Goal: Information Seeking & Learning: Find specific fact

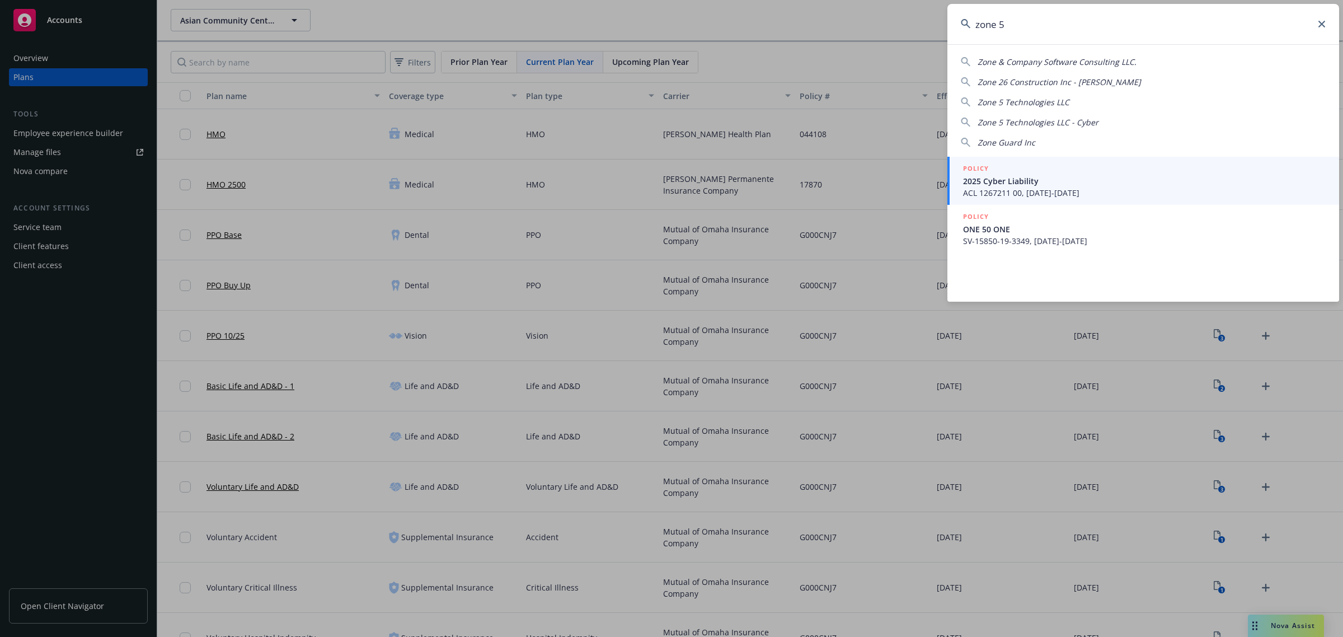
click at [1045, 100] on span "Zone 5 Technologies LLC" at bounding box center [1024, 102] width 92 height 11
type input "Zone 5 Technologies LLC"
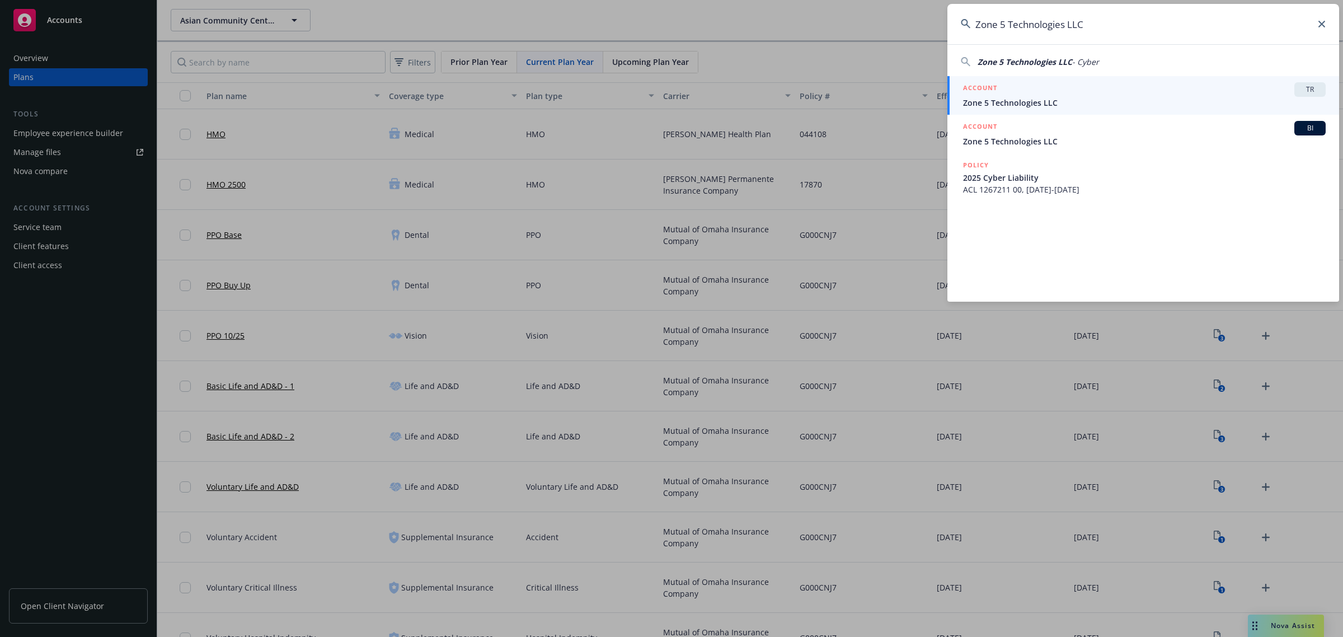
click at [1069, 102] on span "Zone 5 Technologies LLC" at bounding box center [1144, 103] width 363 height 12
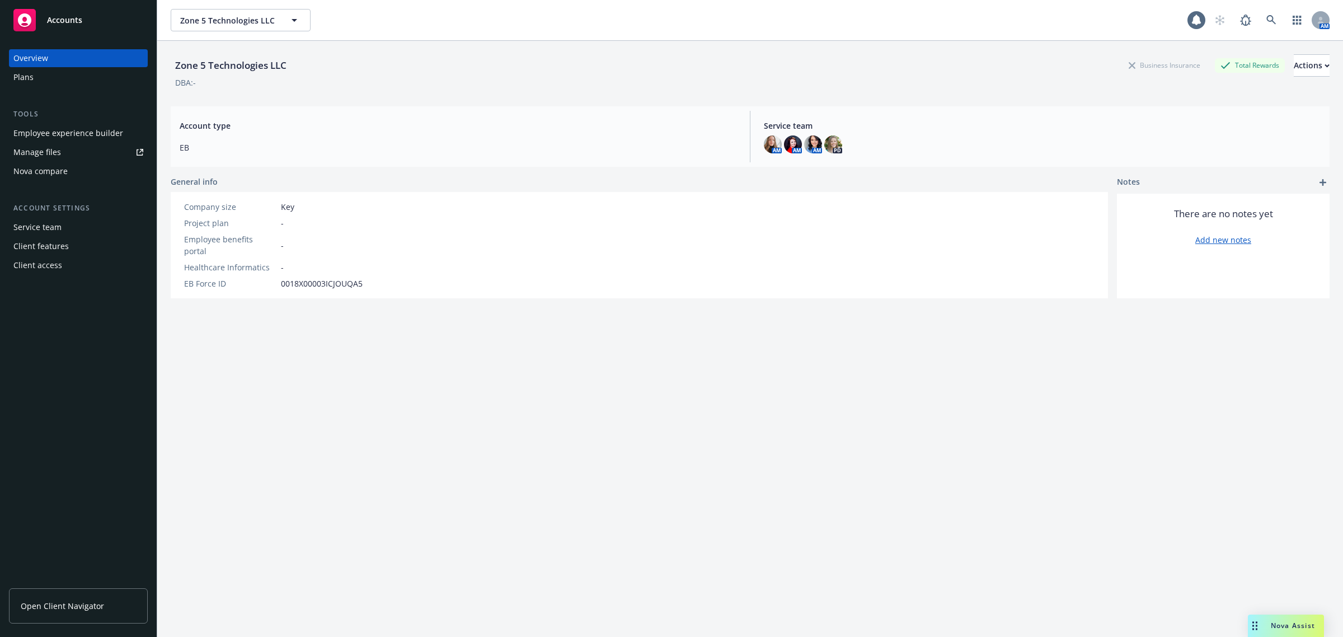
click at [43, 137] on div "Employee experience builder" at bounding box center [68, 133] width 110 height 18
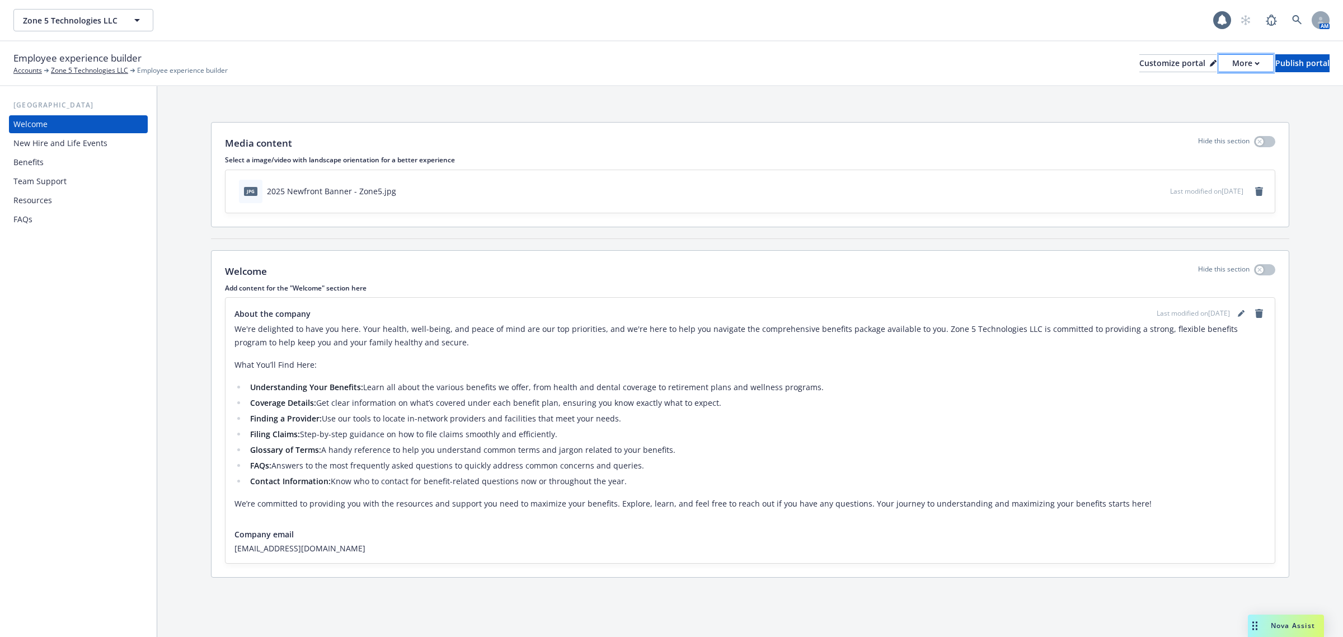
click at [1219, 54] on button "More" at bounding box center [1246, 63] width 54 height 18
click at [1188, 109] on link "Copy portal link" at bounding box center [1186, 110] width 102 height 22
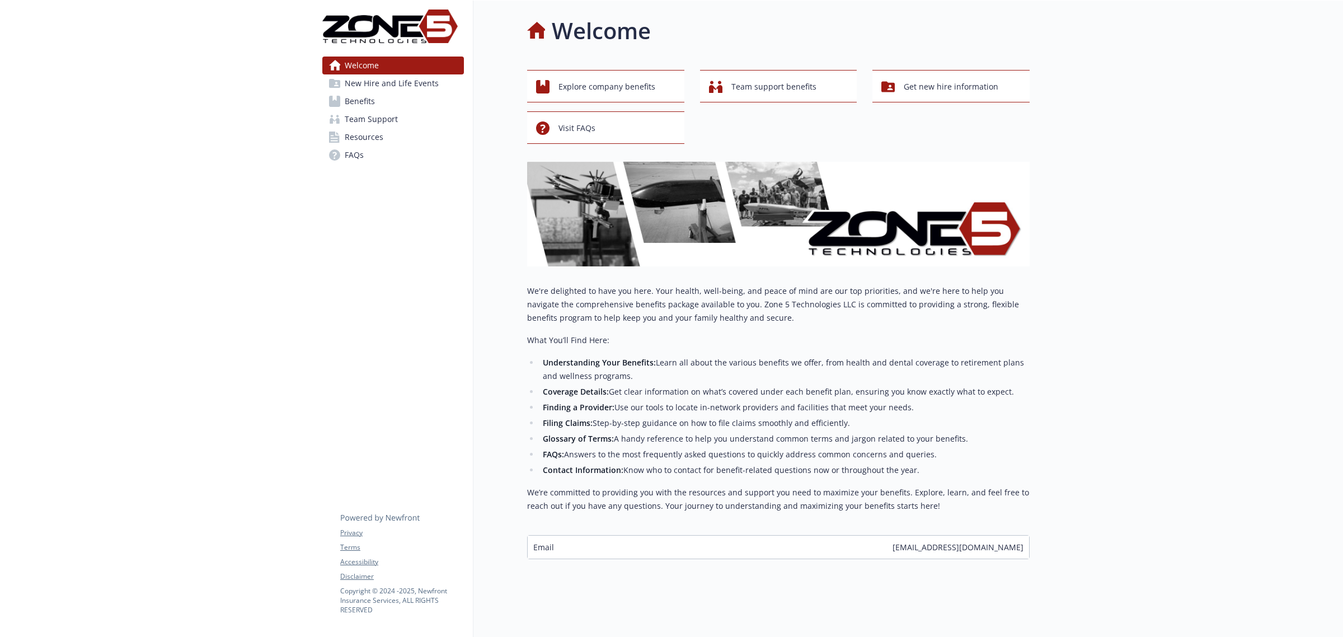
click at [1157, 340] on div at bounding box center [1186, 320] width 313 height 639
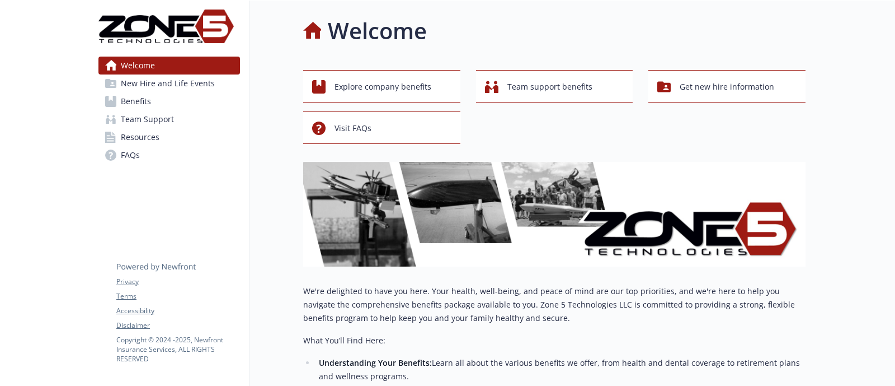
click at [176, 98] on link "Benefits" at bounding box center [169, 101] width 142 height 18
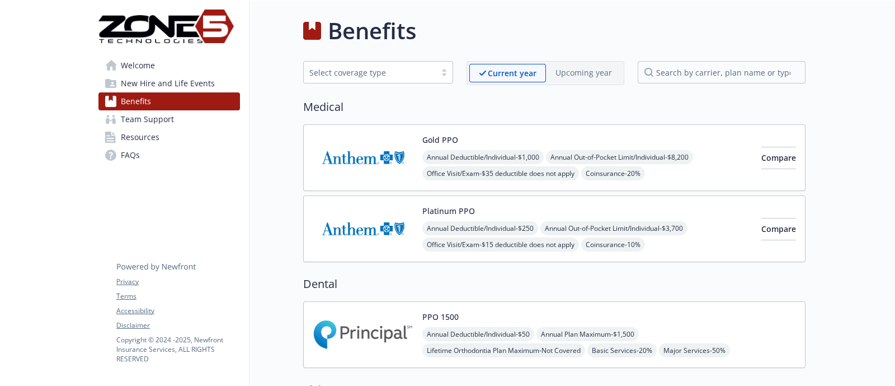
click at [377, 156] on img at bounding box center [363, 158] width 101 height 48
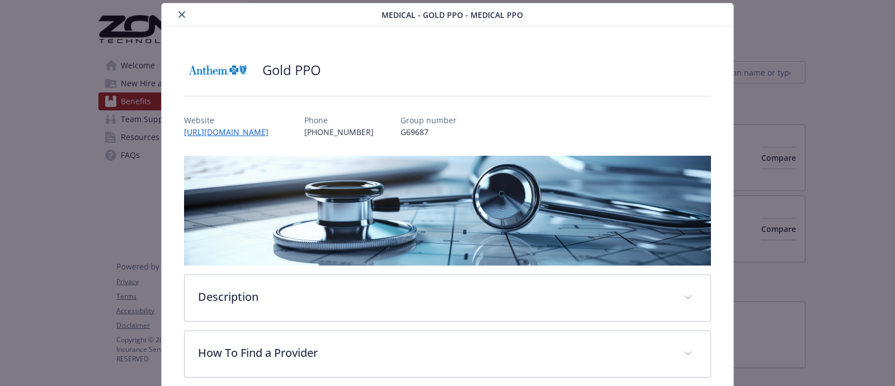
scroll to position [364, 0]
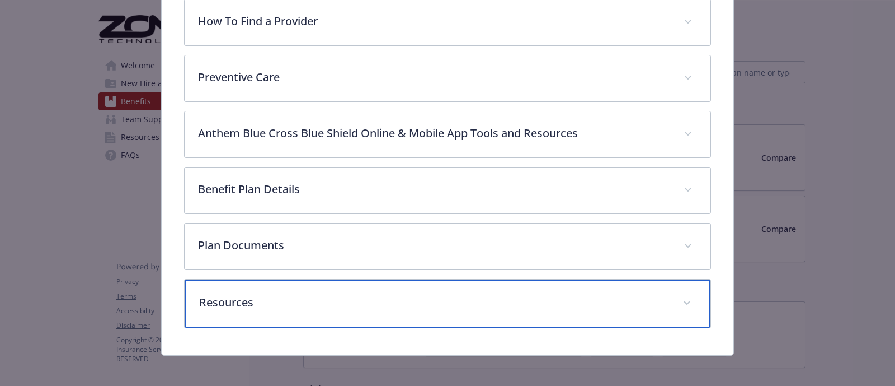
click at [252, 294] on p "Resources" at bounding box center [434, 302] width 470 height 17
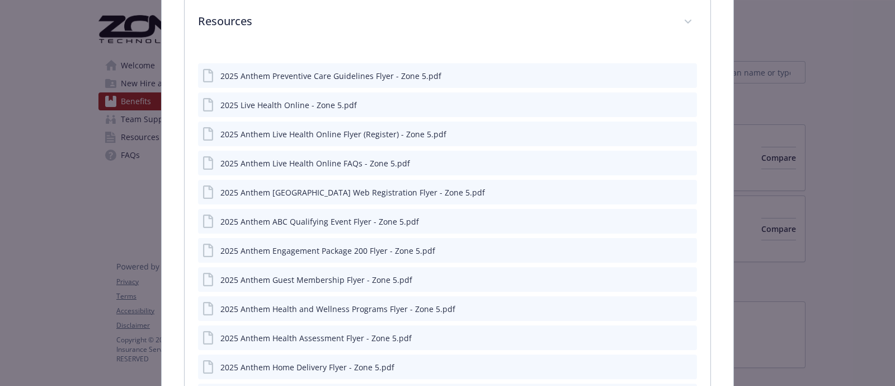
scroll to position [644, 0]
click at [682, 102] on icon "preview file" at bounding box center [687, 105] width 10 height 8
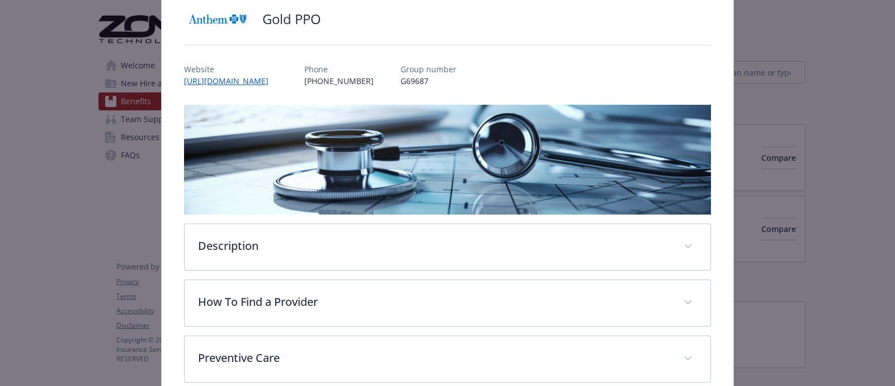
scroll to position [0, 0]
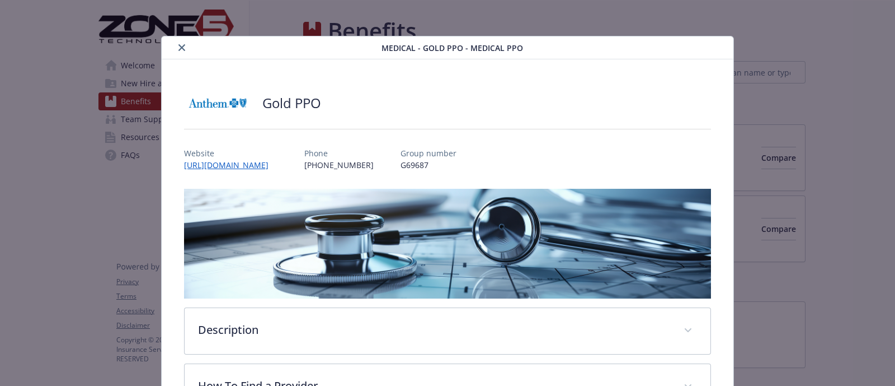
click at [184, 49] on button "close" at bounding box center [181, 47] width 13 height 13
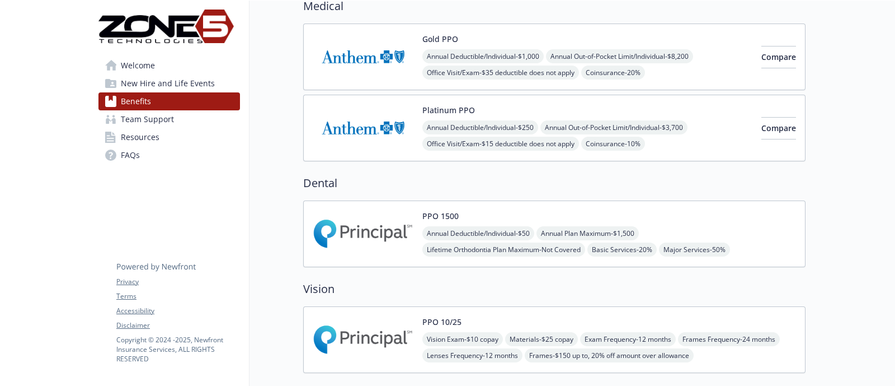
scroll to position [279, 0]
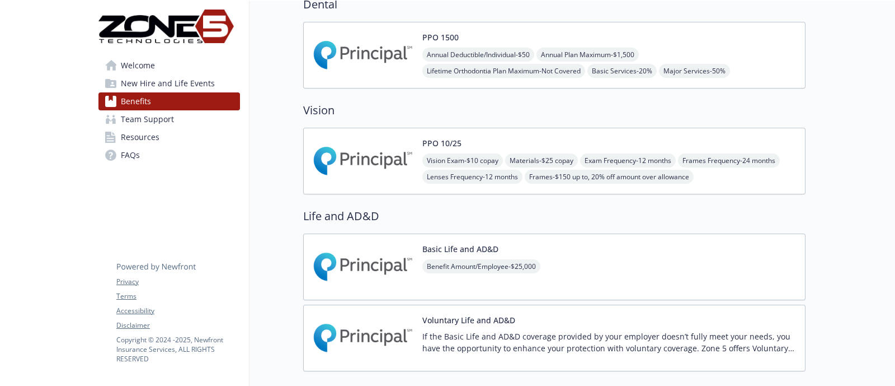
click at [358, 168] on img at bounding box center [363, 161] width 101 height 48
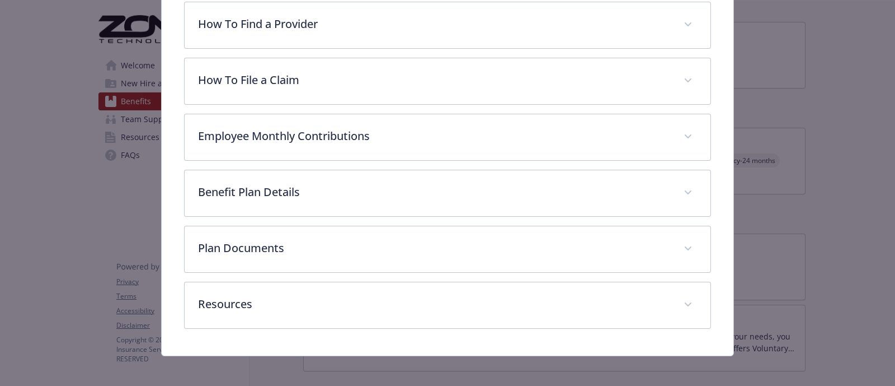
scroll to position [364, 0]
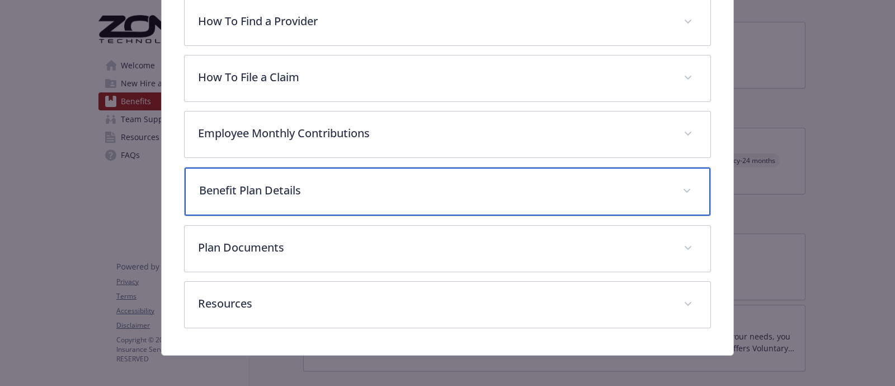
click at [328, 198] on div "Benefit Plan Details" at bounding box center [448, 191] width 526 height 48
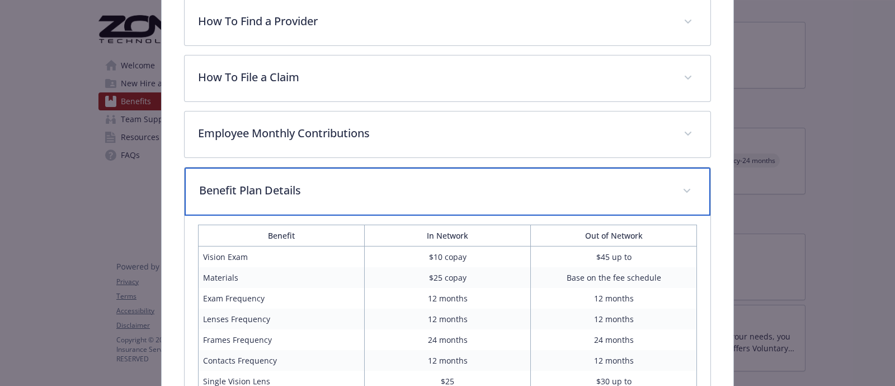
scroll to position [504, 0]
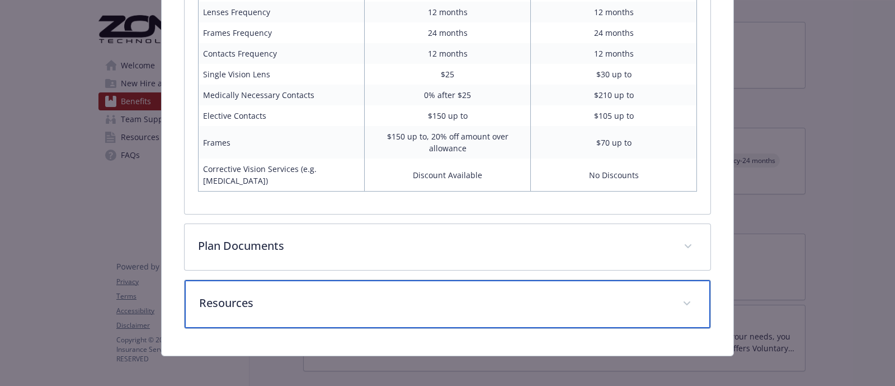
click at [397, 288] on div "Resources" at bounding box center [448, 304] width 526 height 48
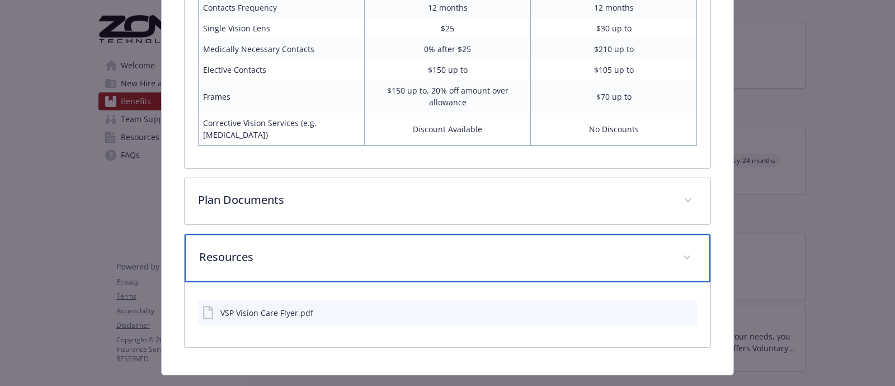
scroll to position [736, 0]
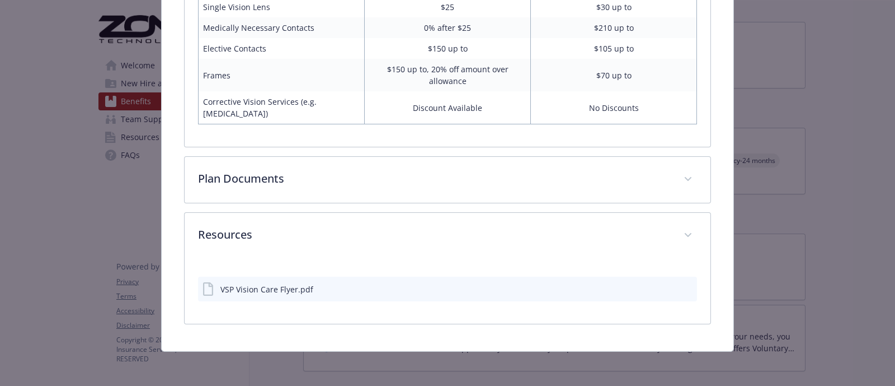
click at [682, 285] on icon "preview file" at bounding box center [687, 288] width 10 height 8
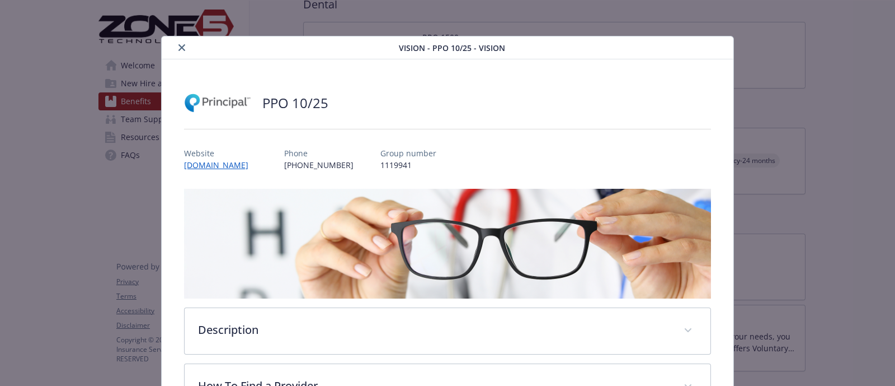
scroll to position [0, 0]
click at [175, 49] on button "close" at bounding box center [181, 47] width 13 height 13
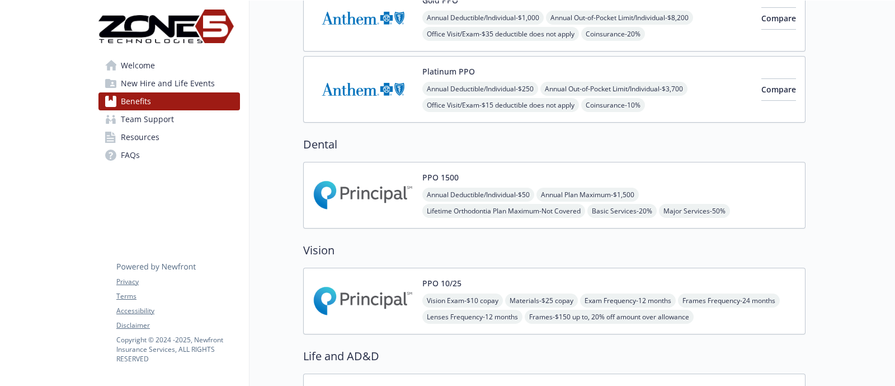
click at [371, 196] on img at bounding box center [363, 195] width 101 height 48
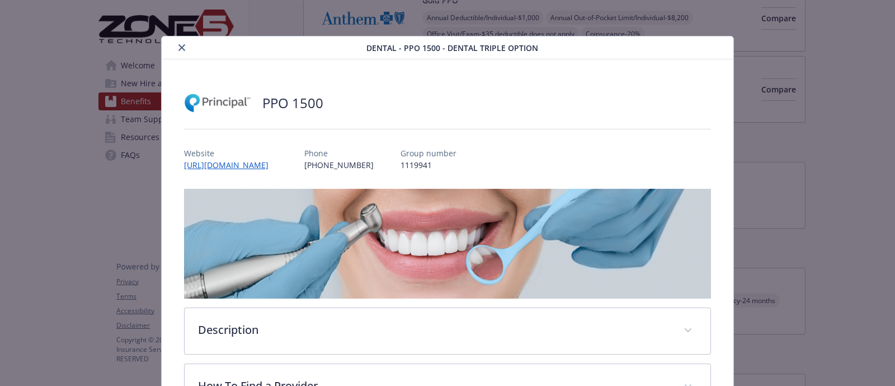
scroll to position [33, 0]
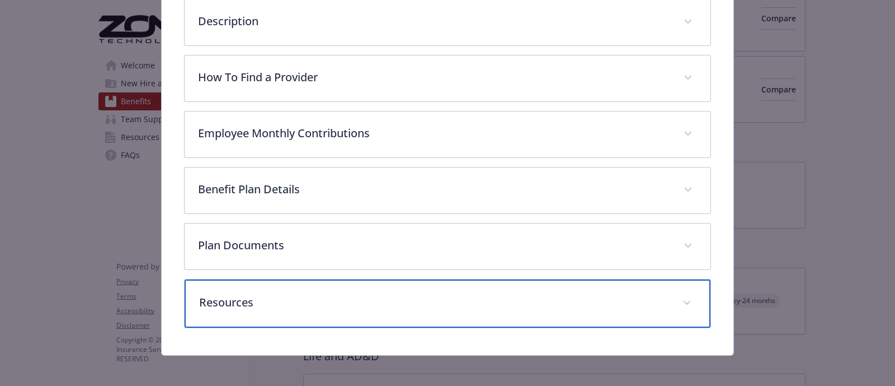
click at [393, 314] on div "Resources" at bounding box center [448, 303] width 526 height 48
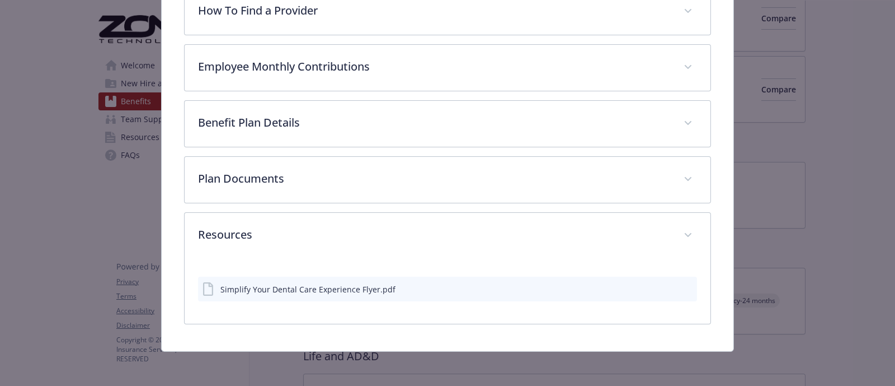
click at [376, 293] on div "Simplify Your Dental Care Experience Flyer.pdf" at bounding box center [307, 289] width 175 height 12
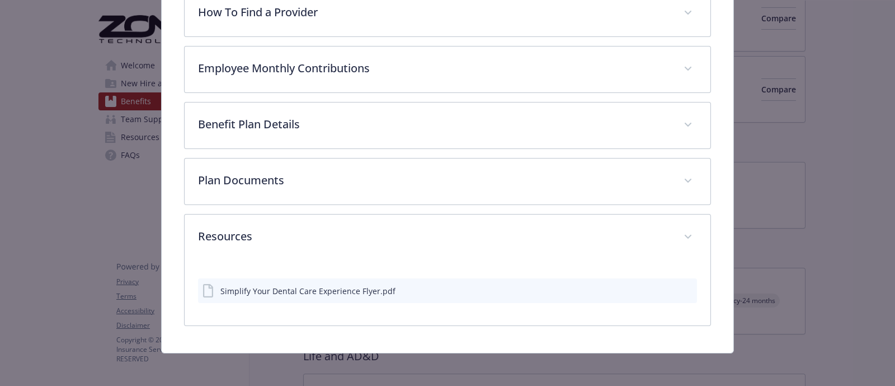
click at [682, 287] on icon "preview file" at bounding box center [687, 290] width 10 height 8
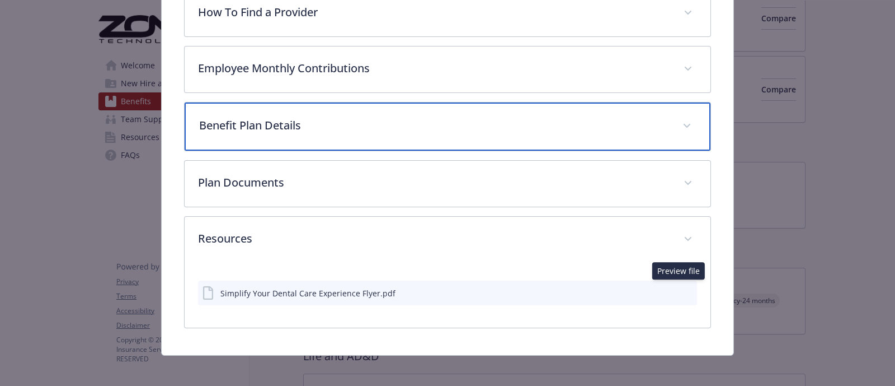
click at [265, 128] on p "Benefit Plan Details" at bounding box center [434, 125] width 470 height 17
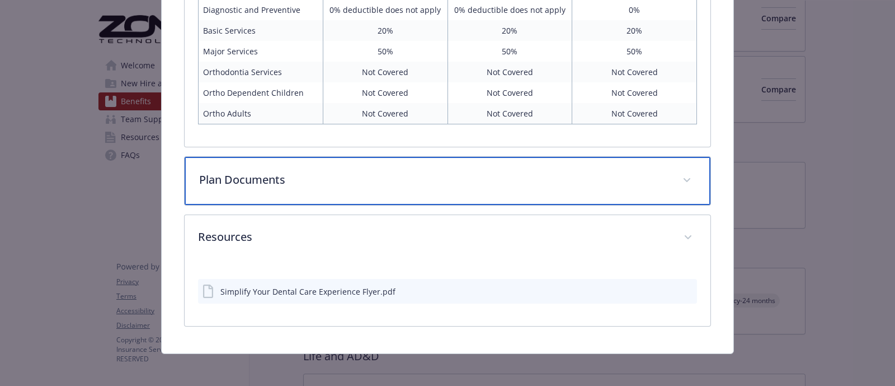
click at [307, 194] on div "Plan Documents" at bounding box center [448, 181] width 526 height 48
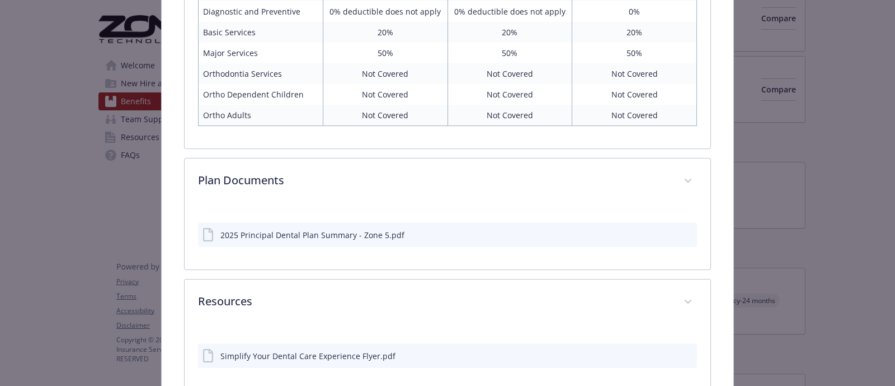
click at [682, 230] on icon "preview file" at bounding box center [687, 234] width 10 height 8
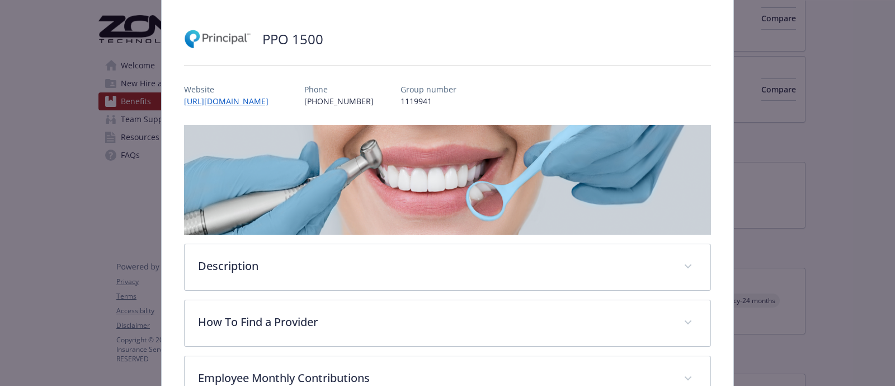
scroll to position [0, 0]
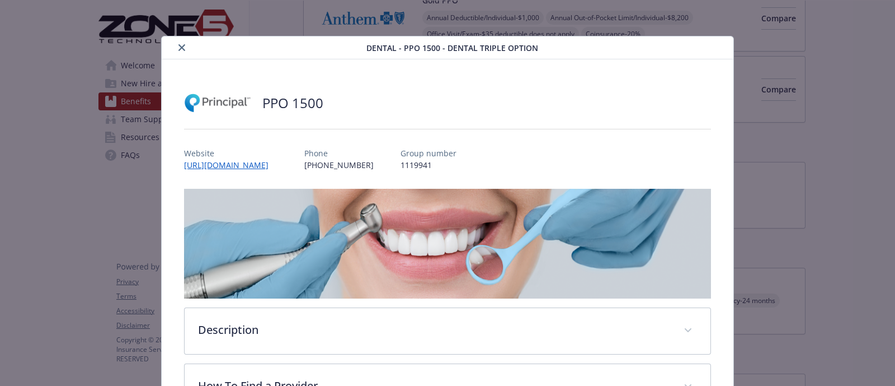
click at [175, 48] on button "close" at bounding box center [181, 47] width 13 height 13
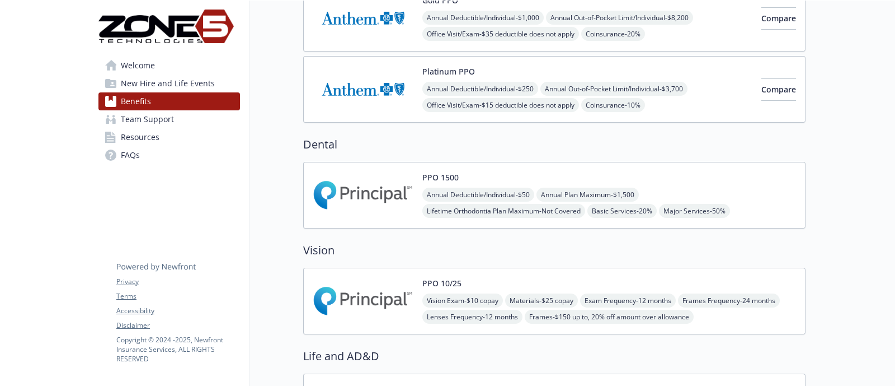
click at [370, 283] on img at bounding box center [363, 301] width 101 height 48
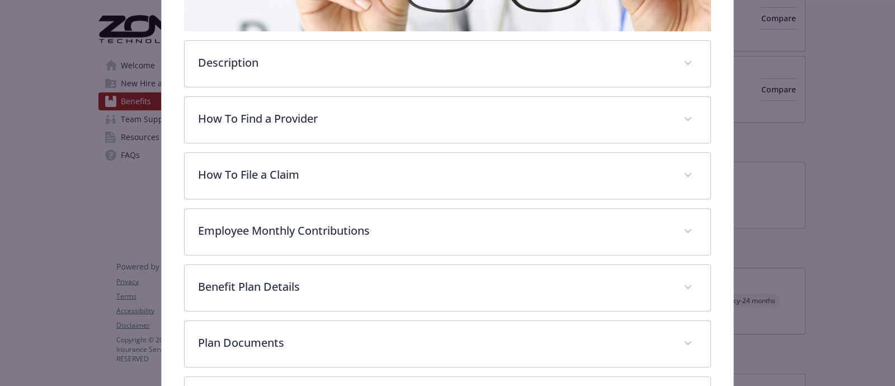
scroll to position [364, 0]
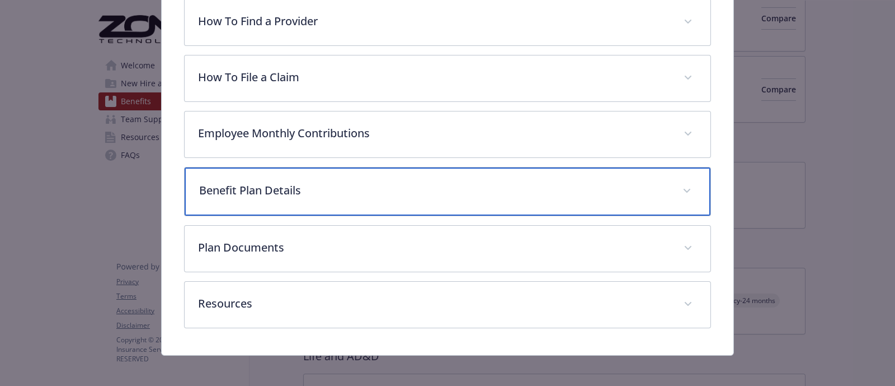
click at [291, 194] on div "Benefit Plan Details" at bounding box center [448, 191] width 526 height 48
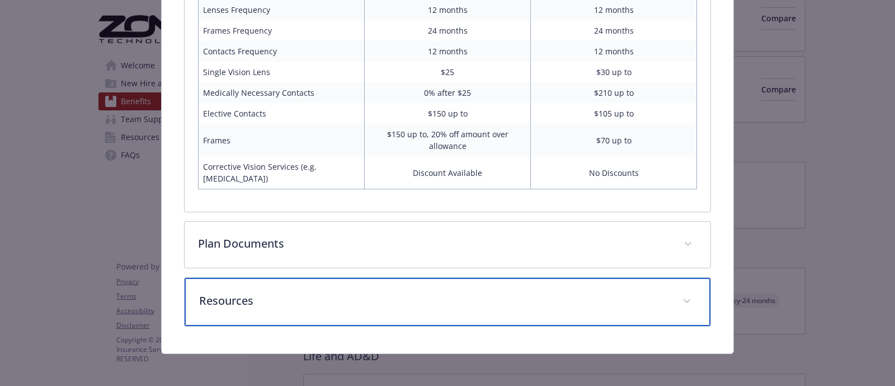
click at [295, 314] on div "Resources" at bounding box center [448, 302] width 526 height 48
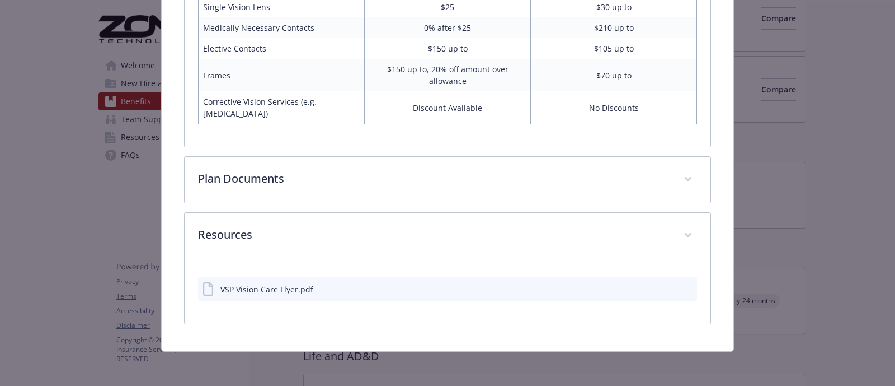
scroll to position [734, 0]
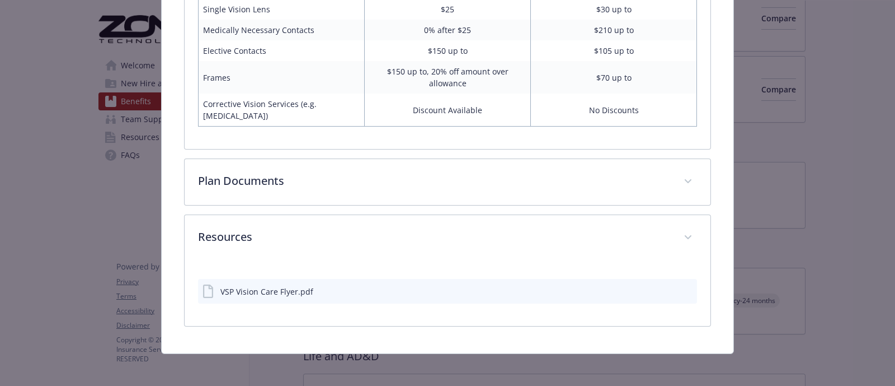
click at [682, 287] on icon "preview file" at bounding box center [687, 291] width 10 height 8
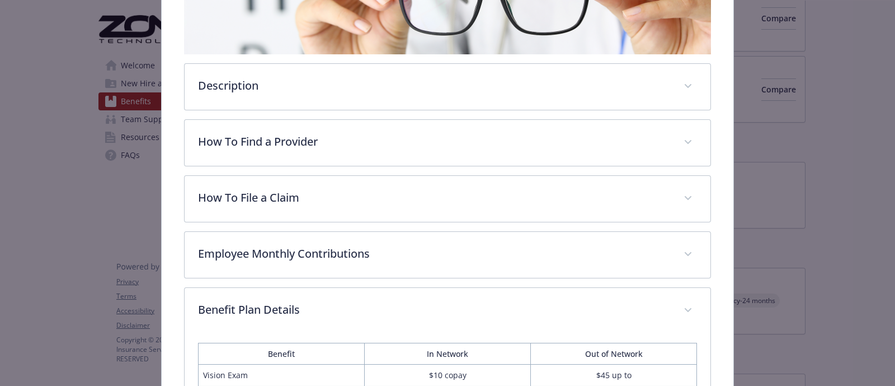
scroll to position [0, 0]
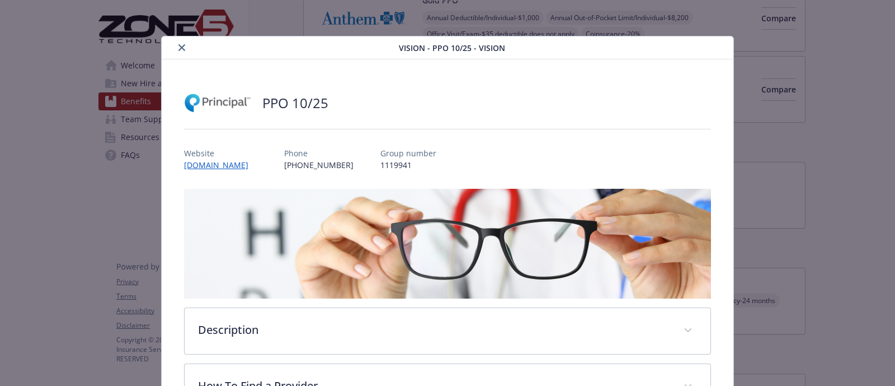
click at [175, 49] on button "close" at bounding box center [181, 47] width 13 height 13
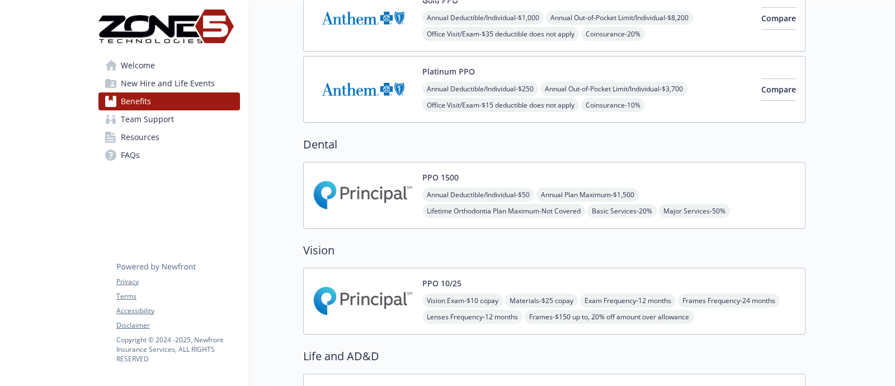
click at [383, 316] on img at bounding box center [363, 301] width 101 height 48
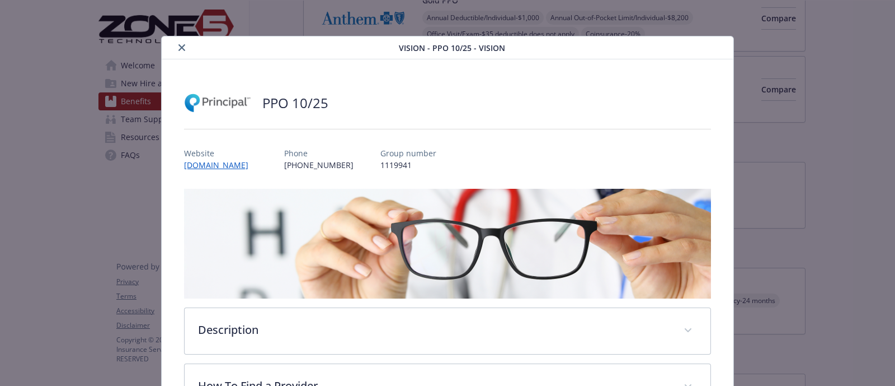
scroll to position [33, 0]
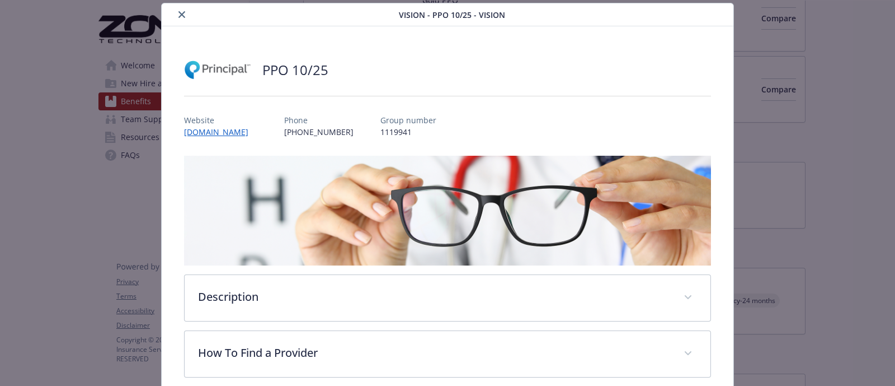
click at [179, 15] on icon "close" at bounding box center [182, 14] width 7 height 7
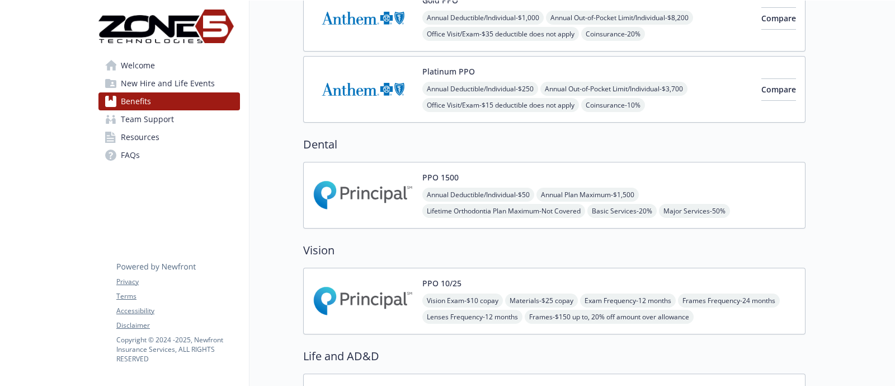
click at [390, 194] on img at bounding box center [363, 195] width 101 height 48
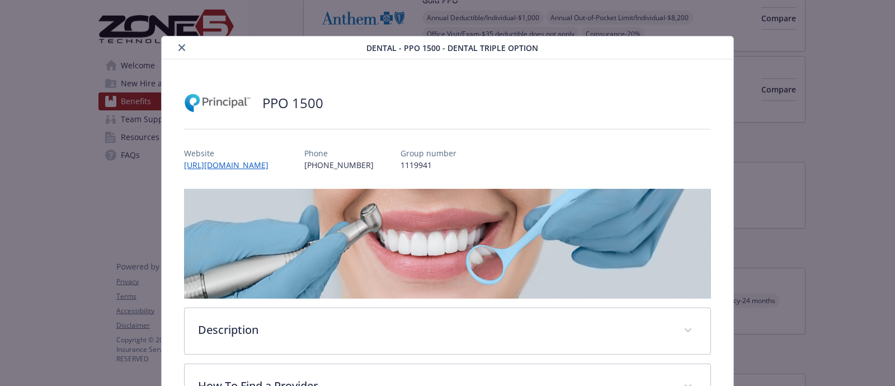
scroll to position [308, 0]
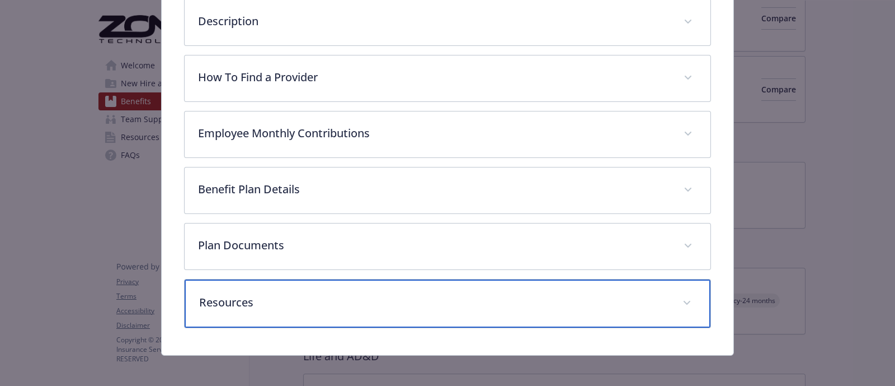
click at [270, 296] on p "Resources" at bounding box center [434, 302] width 470 height 17
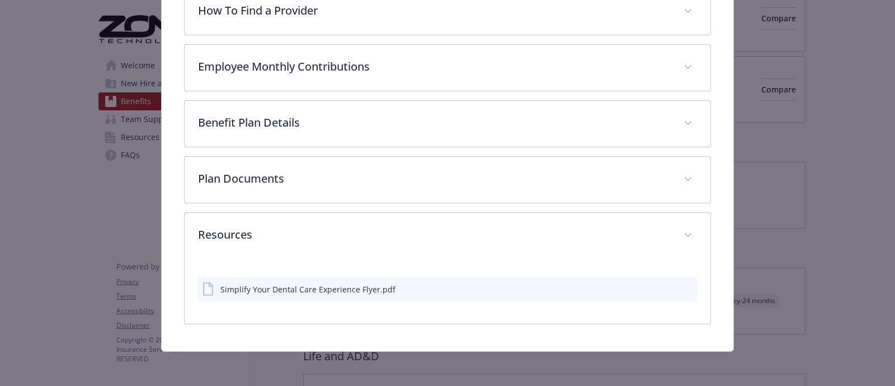
click at [261, 286] on div "Simplify Your Dental Care Experience Flyer.pdf" at bounding box center [307, 289] width 175 height 12
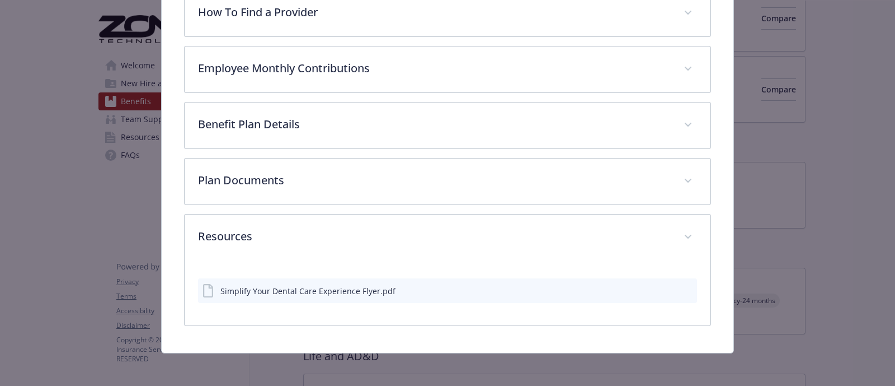
click at [683, 291] on button "details for plan Dental - PPO 1500 - Dental Triple Option" at bounding box center [688, 291] width 10 height 12
click at [682, 290] on icon "preview file" at bounding box center [687, 290] width 10 height 8
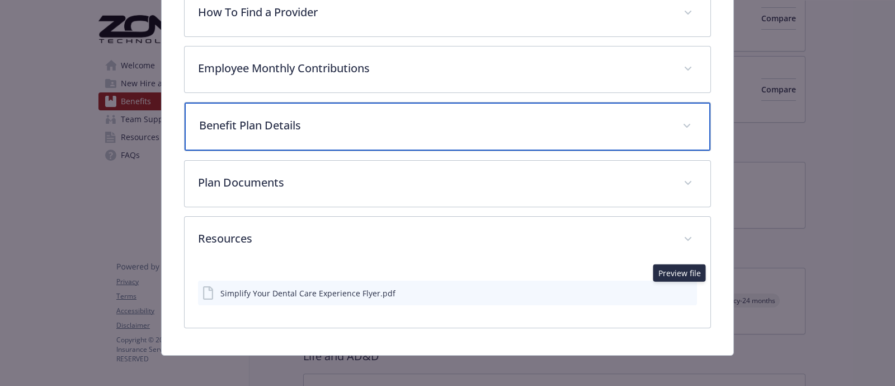
click at [401, 138] on div "Benefit Plan Details" at bounding box center [448, 126] width 526 height 48
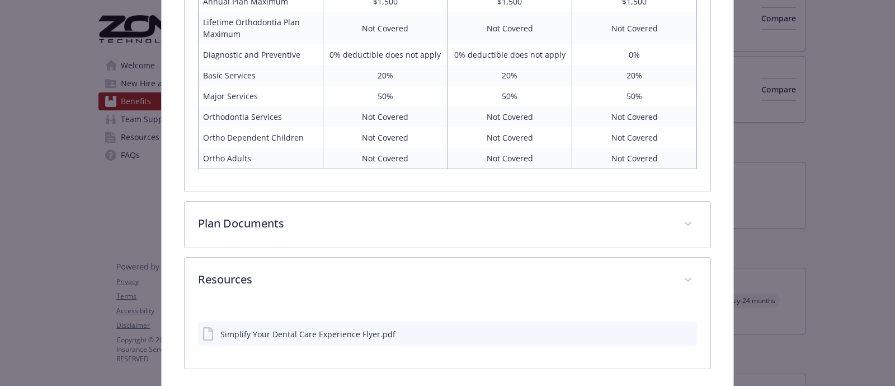
scroll to position [647, 0]
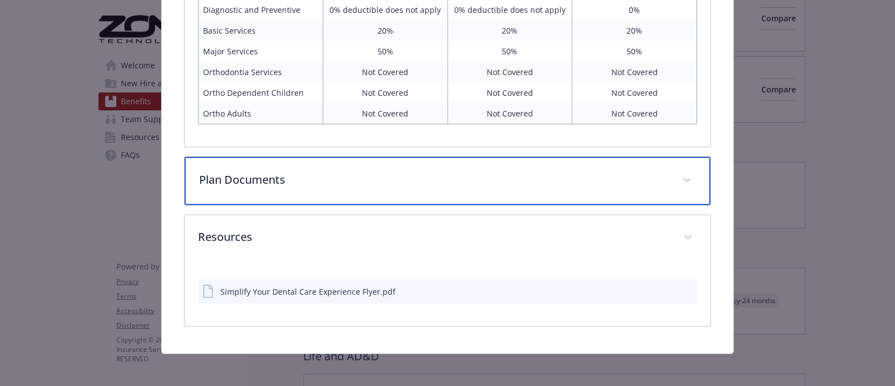
click at [293, 171] on p "Plan Documents" at bounding box center [434, 179] width 470 height 17
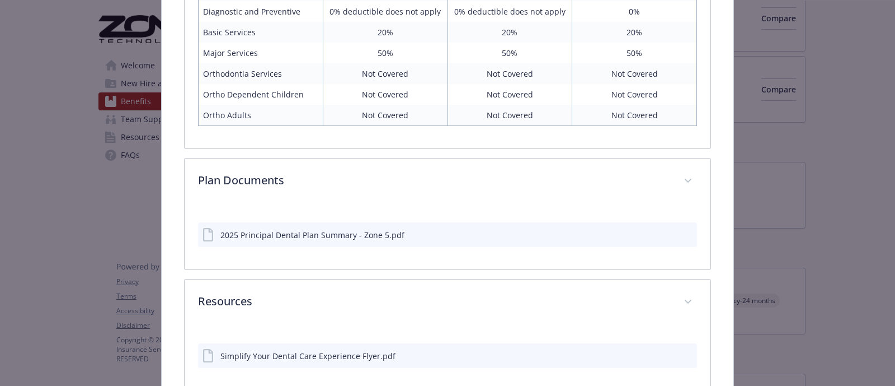
click at [283, 230] on div "2025 Principal Dental Plan Summary - Zone 5.pdf" at bounding box center [312, 235] width 184 height 12
click at [682, 232] on icon "preview file" at bounding box center [687, 234] width 10 height 8
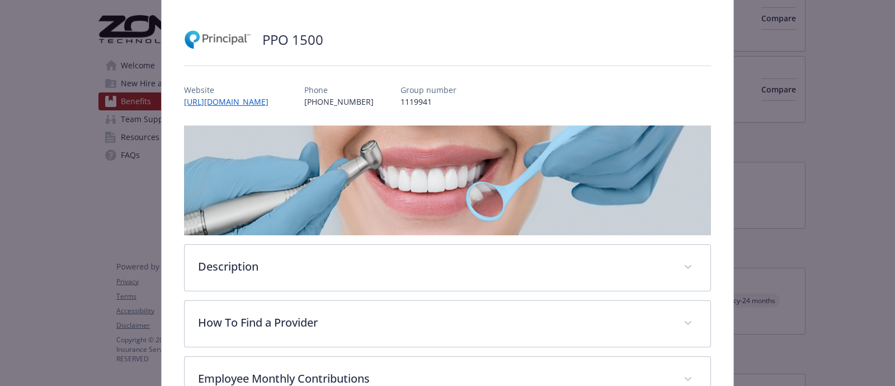
scroll to position [16, 0]
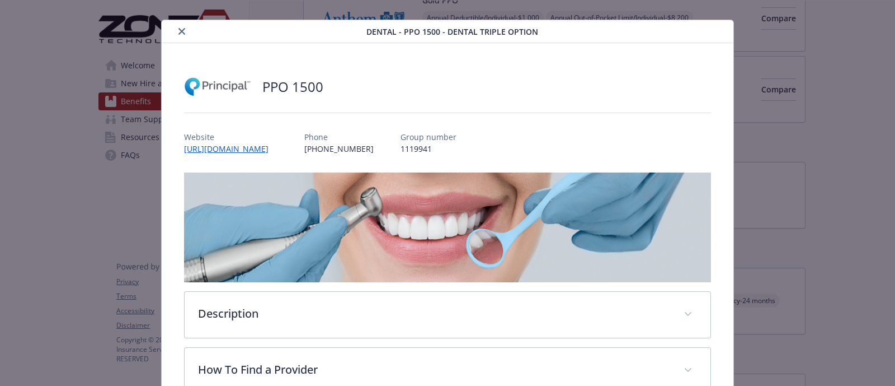
drag, startPoint x: 176, startPoint y: 32, endPoint x: 179, endPoint y: 49, distance: 16.5
click at [179, 33] on icon "close" at bounding box center [182, 31] width 7 height 7
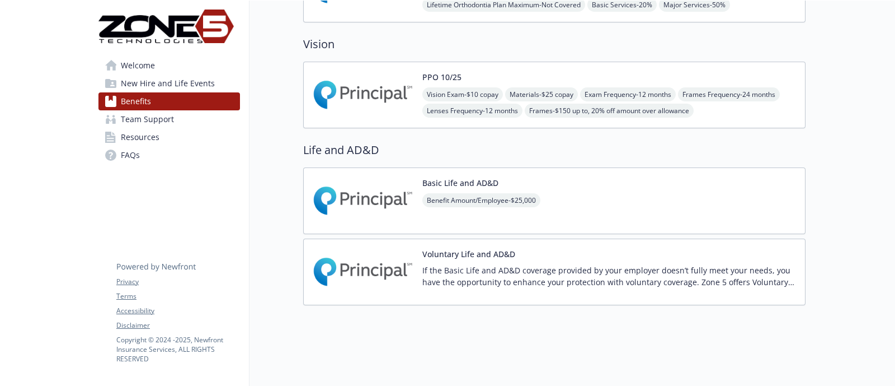
click at [359, 207] on img at bounding box center [363, 201] width 101 height 48
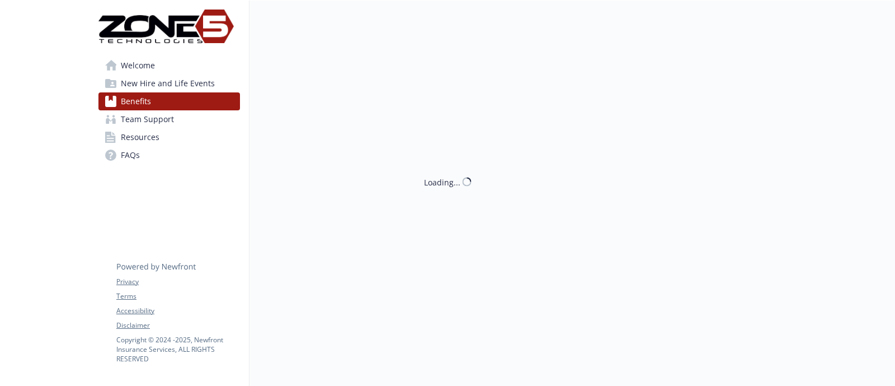
scroll to position [354, 0]
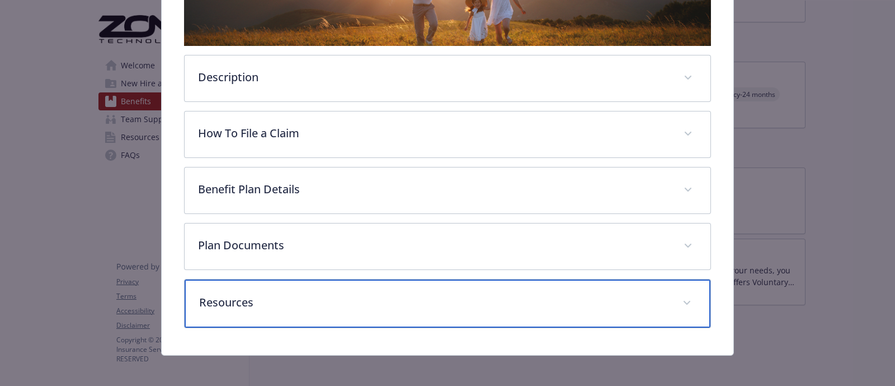
click at [268, 298] on p "Resources" at bounding box center [434, 302] width 470 height 17
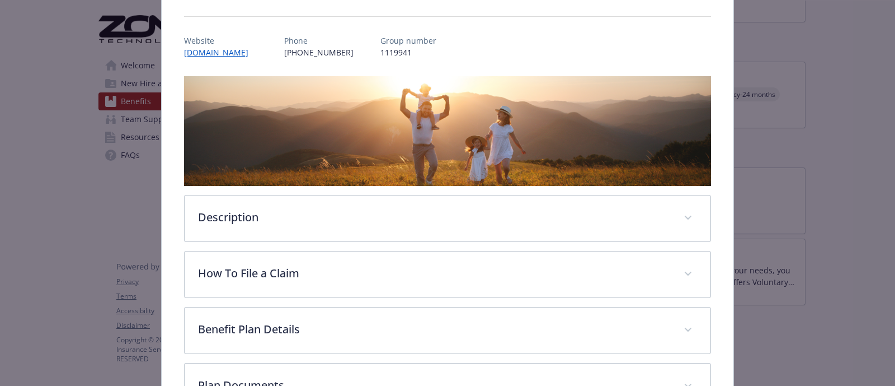
scroll to position [0, 0]
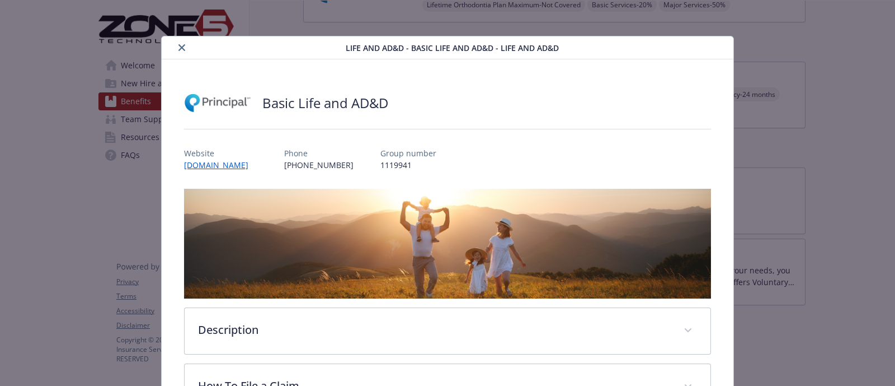
click at [181, 50] on icon "close" at bounding box center [182, 47] width 7 height 7
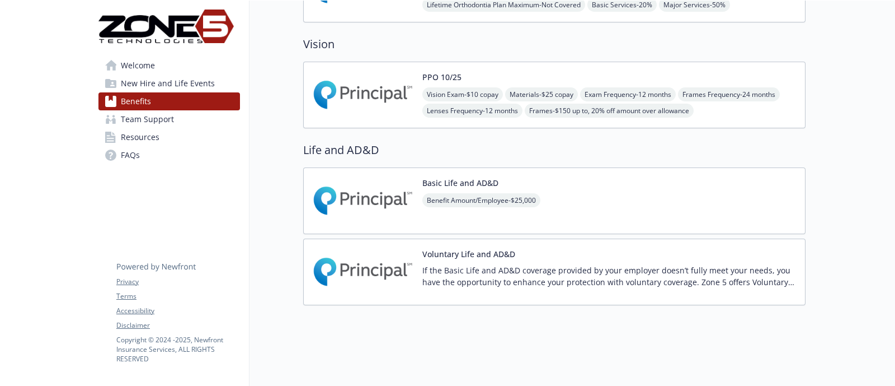
click at [378, 266] on img at bounding box center [363, 272] width 101 height 48
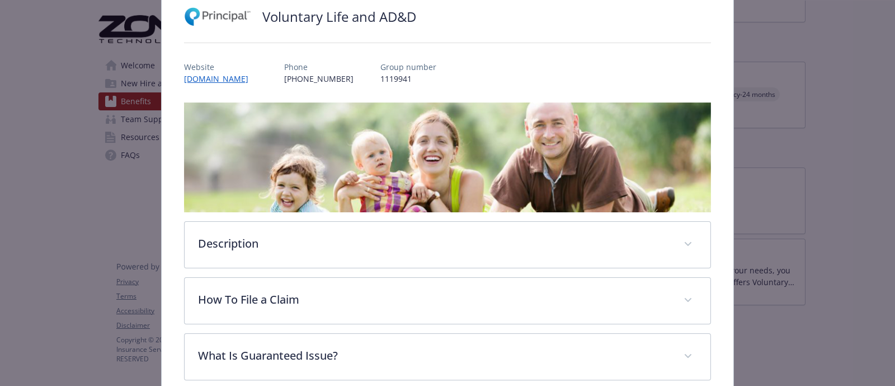
scroll to position [308, 0]
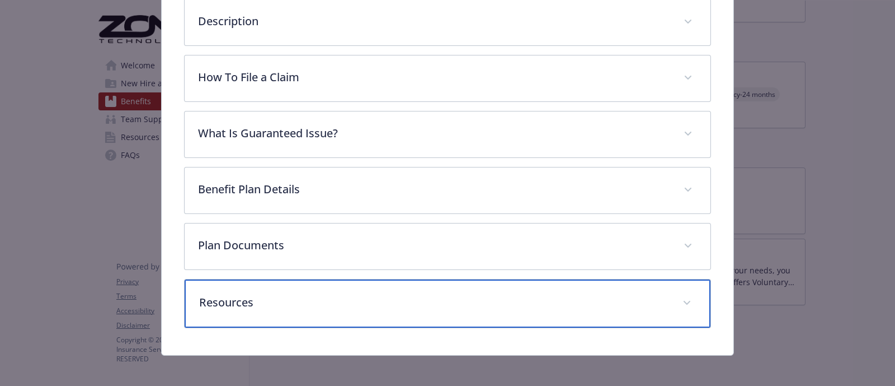
click at [271, 294] on p "Resources" at bounding box center [434, 302] width 470 height 17
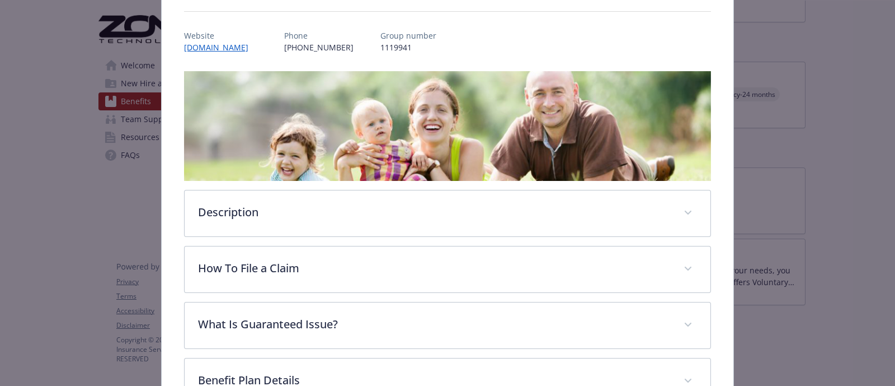
scroll to position [0, 0]
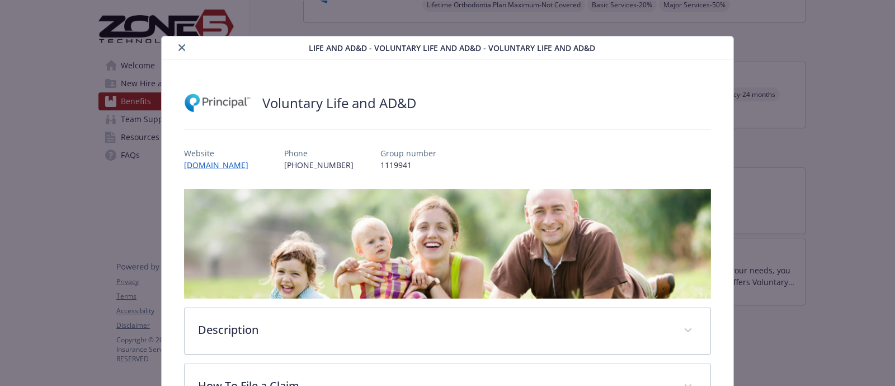
click at [179, 51] on button "close" at bounding box center [181, 47] width 13 height 13
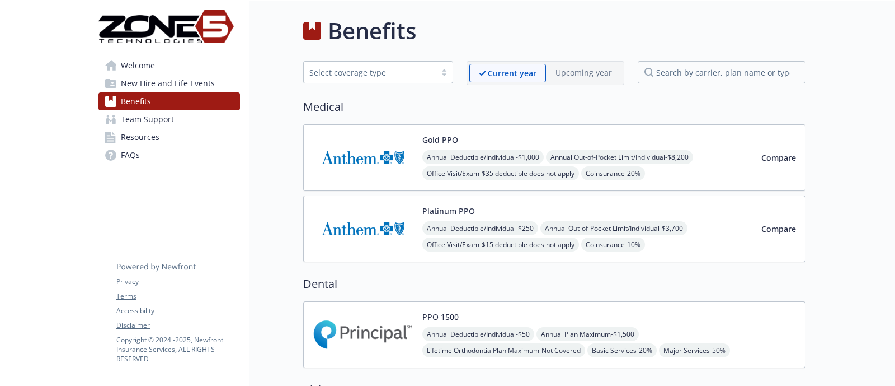
click at [384, 232] on img at bounding box center [363, 229] width 101 height 48
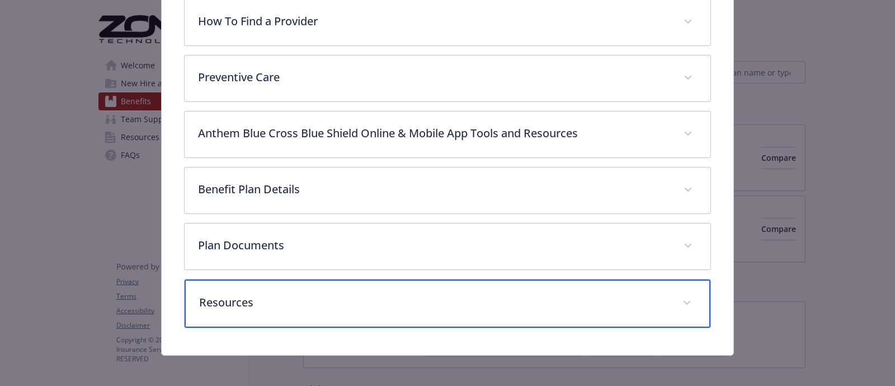
click at [288, 310] on div "Resources" at bounding box center [448, 303] width 526 height 48
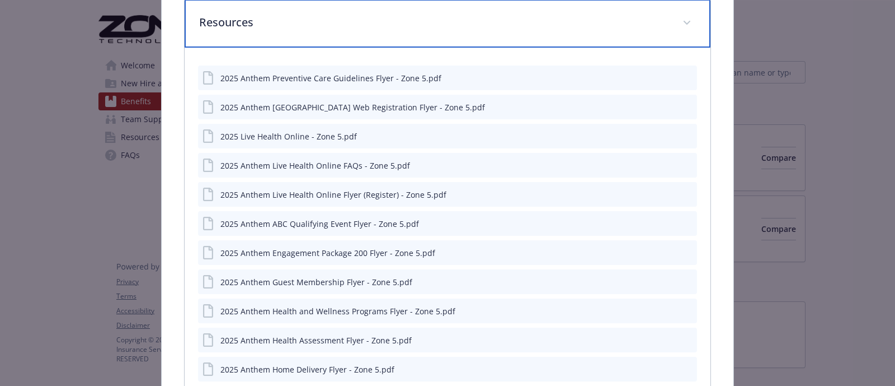
scroll to position [714, 0]
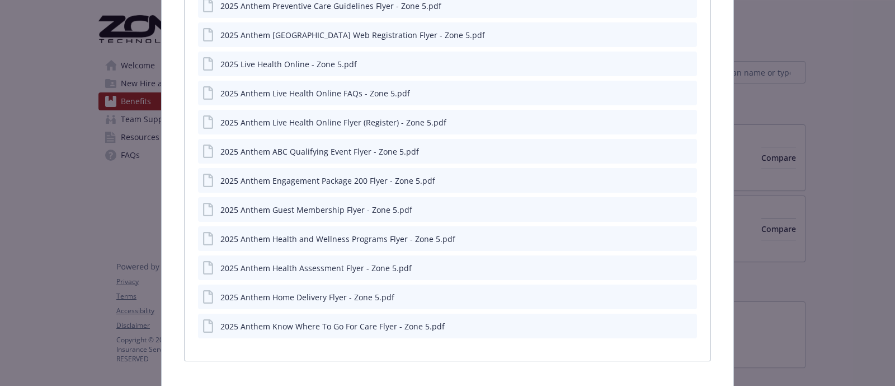
click at [682, 237] on icon "preview file" at bounding box center [687, 238] width 10 height 8
click at [682, 265] on icon "preview file" at bounding box center [687, 269] width 10 height 8
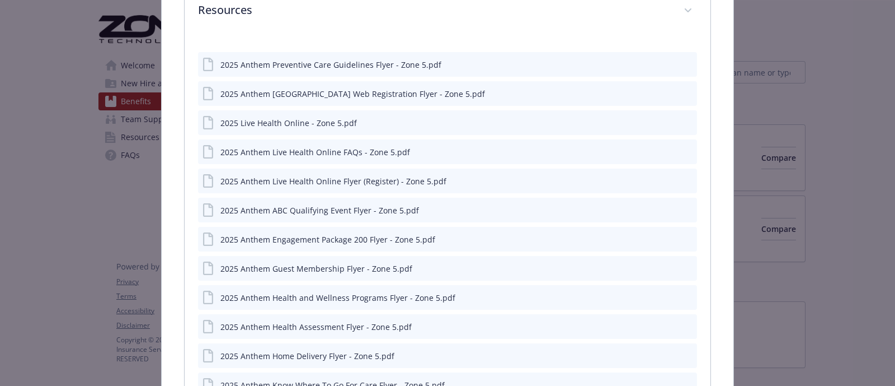
scroll to position [642, 0]
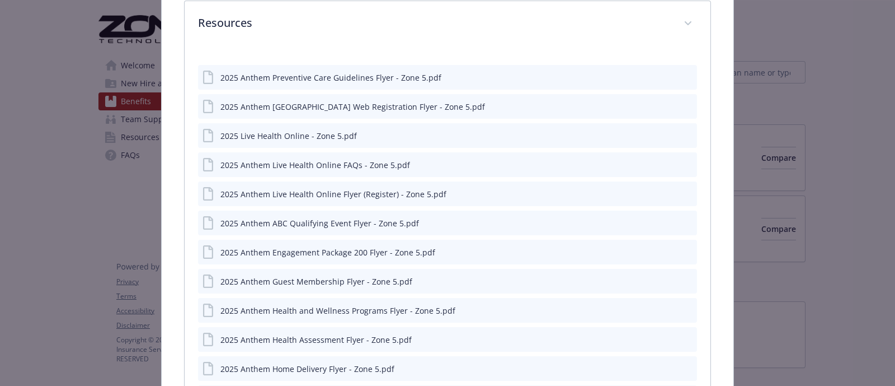
click at [682, 131] on icon "preview file" at bounding box center [687, 135] width 10 height 8
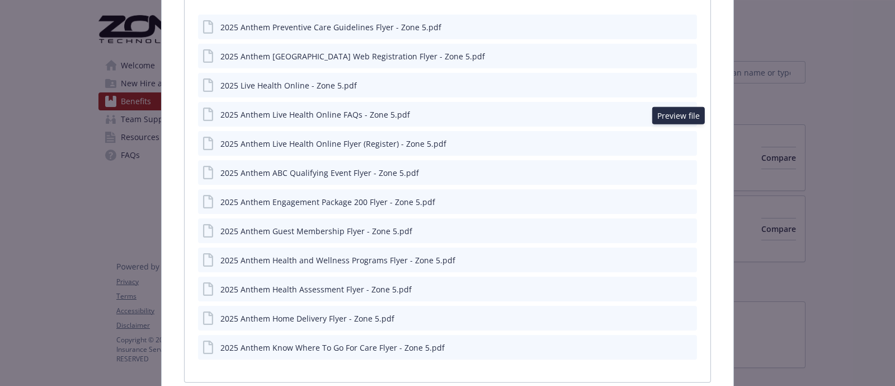
scroll to position [712, 0]
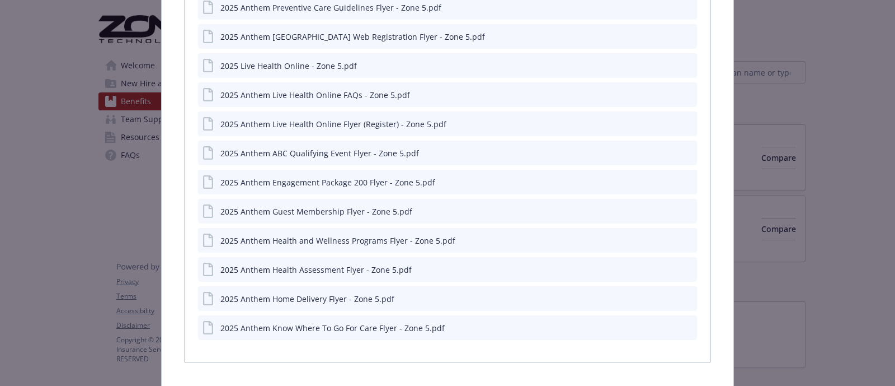
click at [684, 176] on button "preview file" at bounding box center [687, 181] width 12 height 10
click at [682, 207] on icon "preview file" at bounding box center [687, 211] width 10 height 8
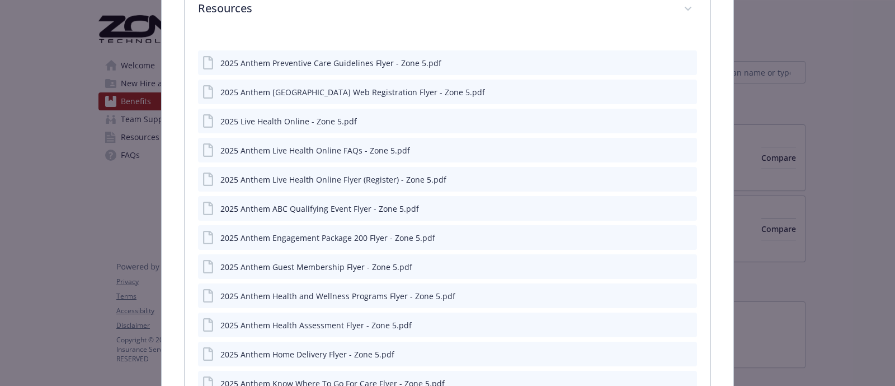
scroll to position [679, 0]
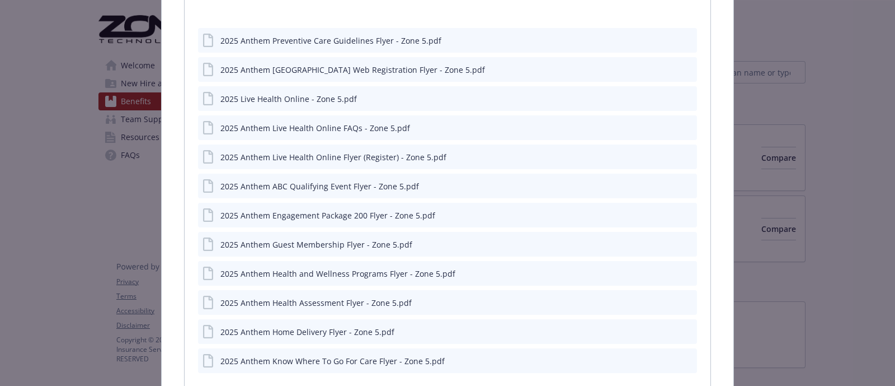
click at [682, 210] on icon "preview file" at bounding box center [687, 214] width 10 height 8
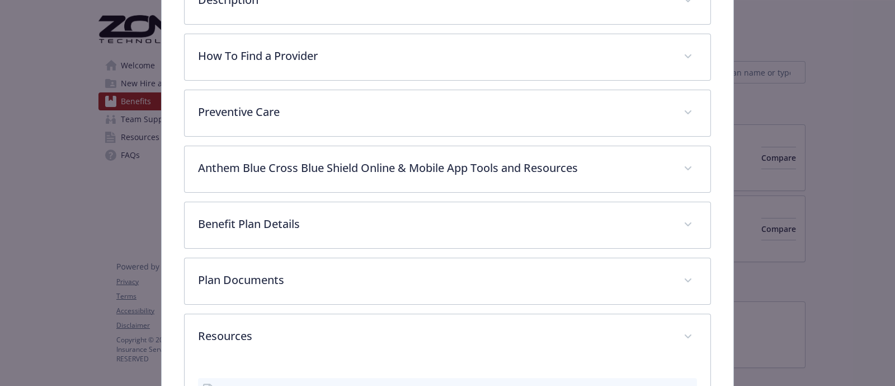
scroll to position [0, 0]
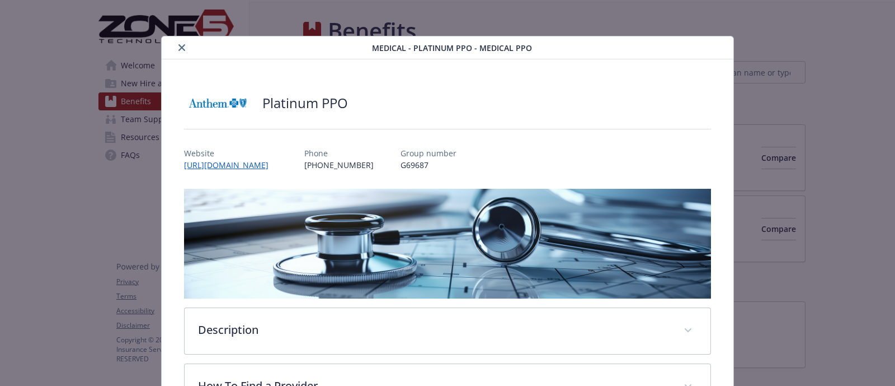
click at [180, 51] on button "close" at bounding box center [181, 47] width 13 height 13
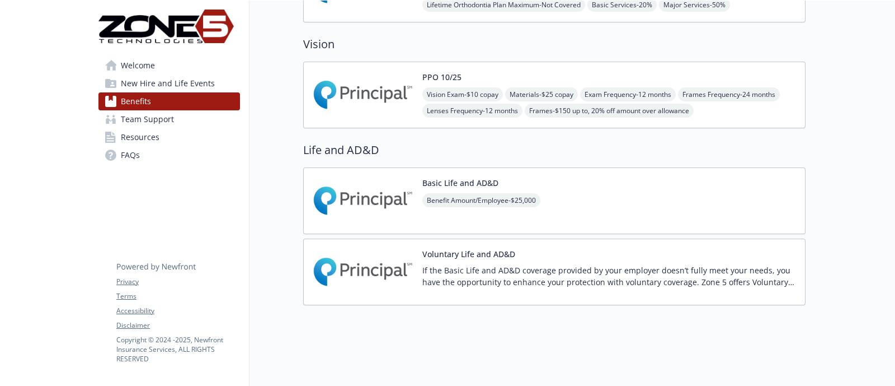
click at [379, 199] on img at bounding box center [363, 201] width 101 height 48
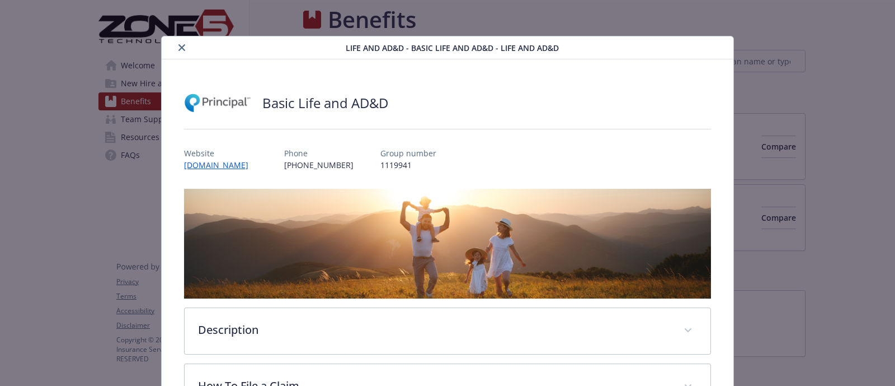
scroll to position [354, 0]
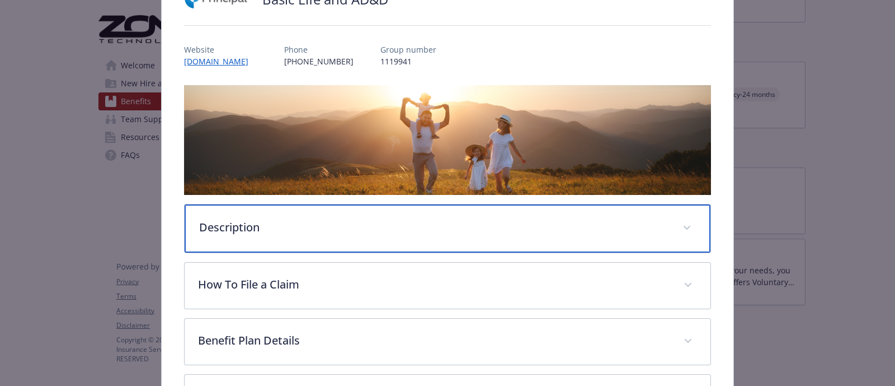
click at [282, 219] on p "Description" at bounding box center [434, 227] width 470 height 17
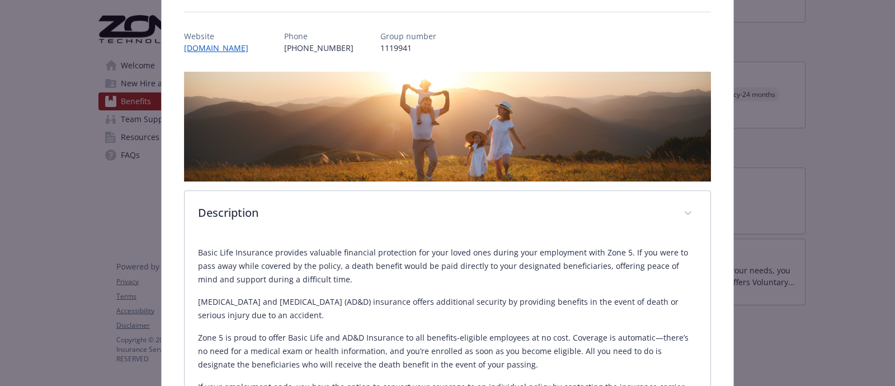
scroll to position [210, 0]
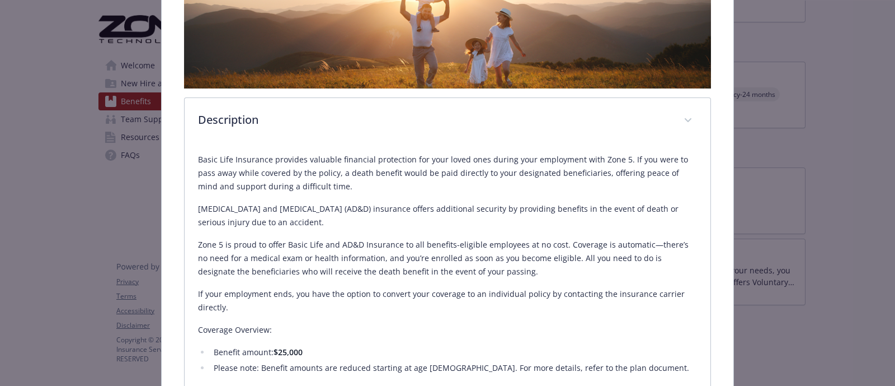
drag, startPoint x: 388, startPoint y: 289, endPoint x: 350, endPoint y: 294, distance: 38.3
click at [388, 289] on p "If your employment ends, you have the option to convert your coverage to an ind…" at bounding box center [447, 300] width 499 height 27
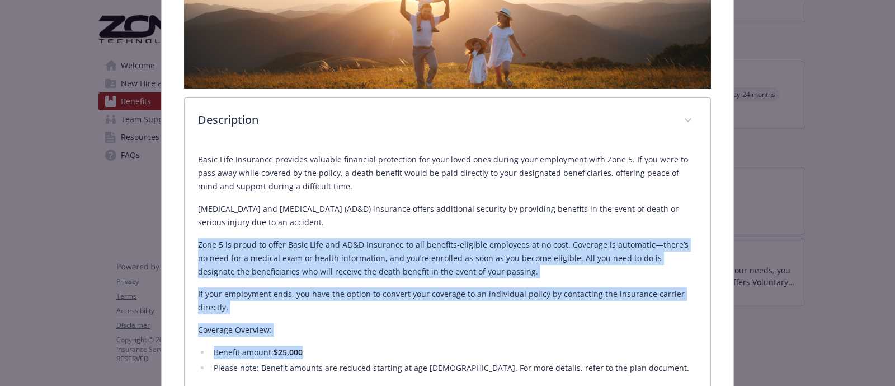
drag, startPoint x: 301, startPoint y: 350, endPoint x: 190, endPoint y: 242, distance: 155.1
click at [190, 242] on div "Basic Life Insurance provides valuable financial protection for your loved ones…" at bounding box center [448, 293] width 526 height 298
copy div "Zone 5 is proud to offer Basic Life and AD&D Insurance to all benefits-eligible…"
click at [316, 195] on div "Basic Life Insurance provides valuable financial protection for your loved ones…" at bounding box center [447, 281] width 499 height 257
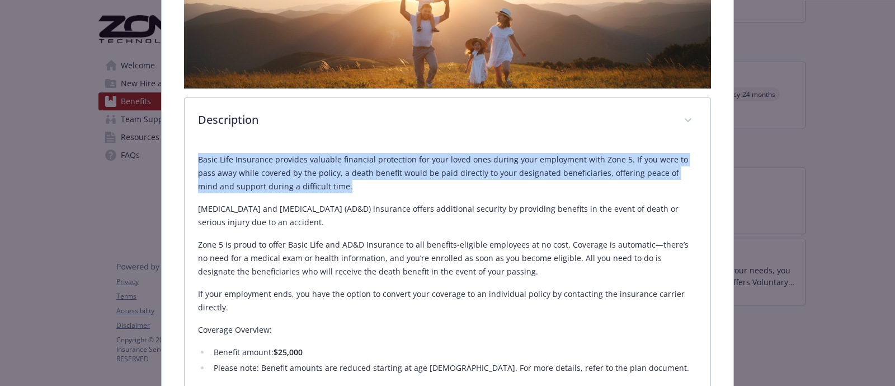
drag, startPoint x: 344, startPoint y: 183, endPoint x: 182, endPoint y: 158, distance: 163.6
click at [185, 158] on div "Basic Life Insurance provides valuable financial protection for your loved ones…" at bounding box center [448, 293] width 526 height 298
copy p "Basic Life Insurance provides valuable financial protection for your loved ones…"
click at [348, 229] on div "Basic Life Insurance provides valuable financial protection for your loved ones…" at bounding box center [447, 281] width 499 height 257
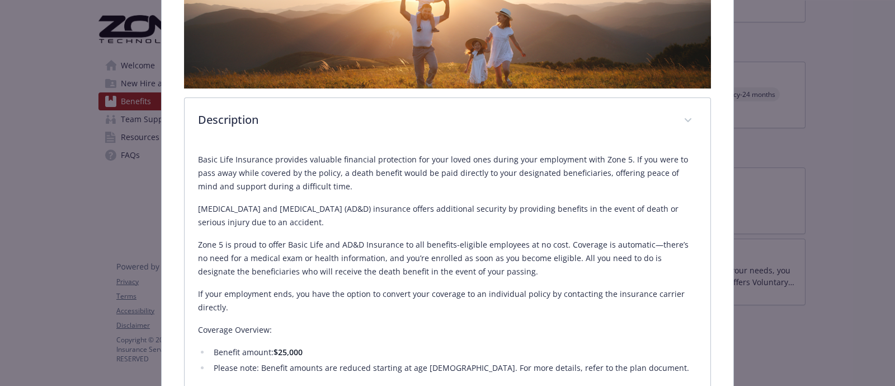
drag, startPoint x: 334, startPoint y: 220, endPoint x: 188, endPoint y: 212, distance: 145.7
click at [188, 212] on div "Basic Life Insurance provides valuable financial protection for your loved ones…" at bounding box center [448, 293] width 526 height 298
copy p "Accidental Death and Dismemberment (AD&D) insurance offers additional security …"
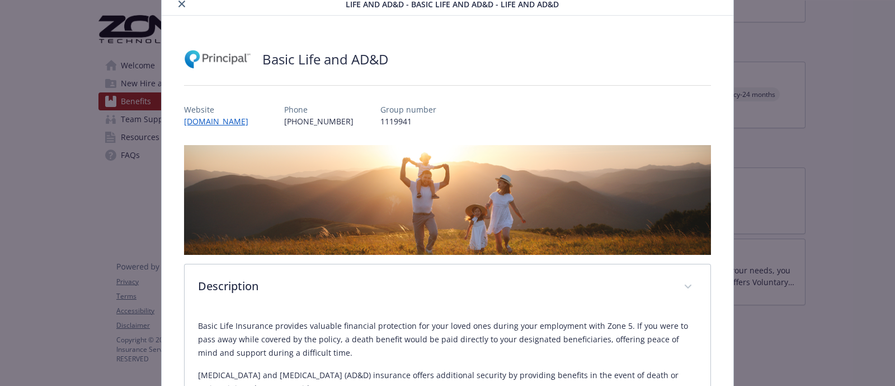
scroll to position [0, 0]
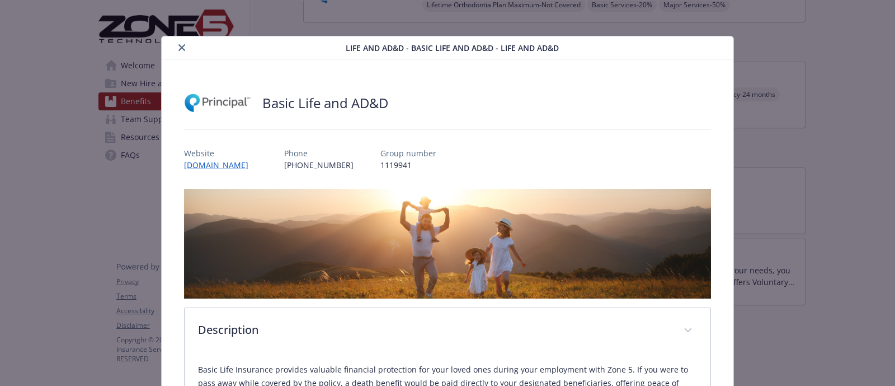
click at [183, 50] on button "close" at bounding box center [181, 47] width 13 height 13
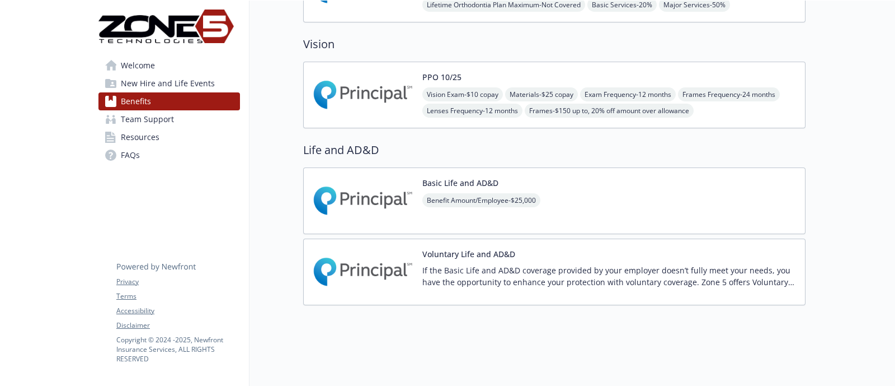
click at [331, 195] on img at bounding box center [363, 201] width 101 height 48
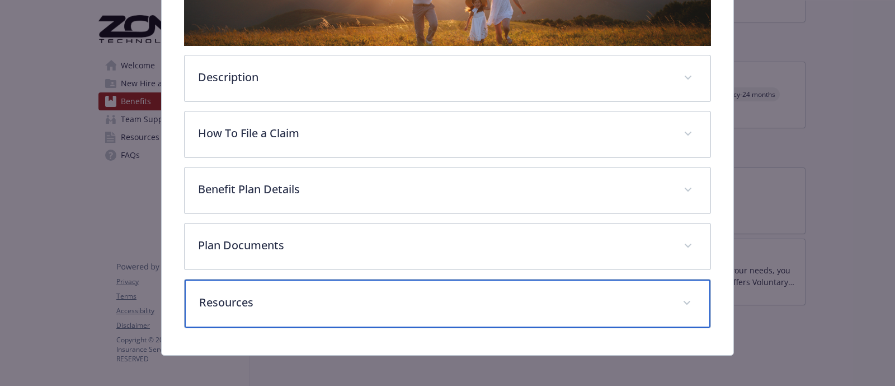
click at [269, 304] on p "Resources" at bounding box center [434, 302] width 470 height 17
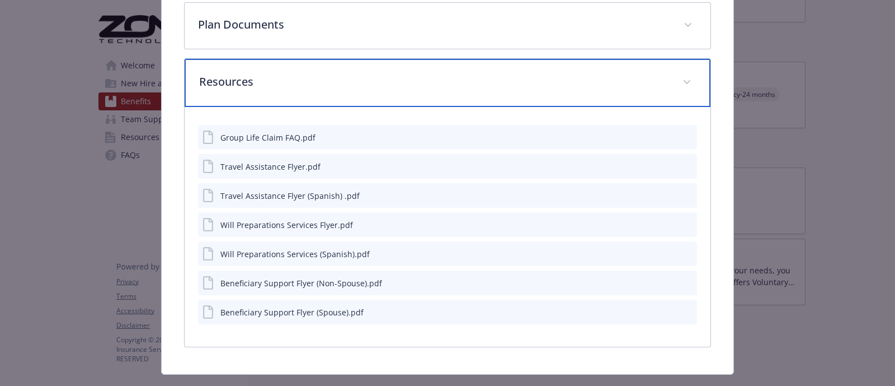
scroll to position [494, 0]
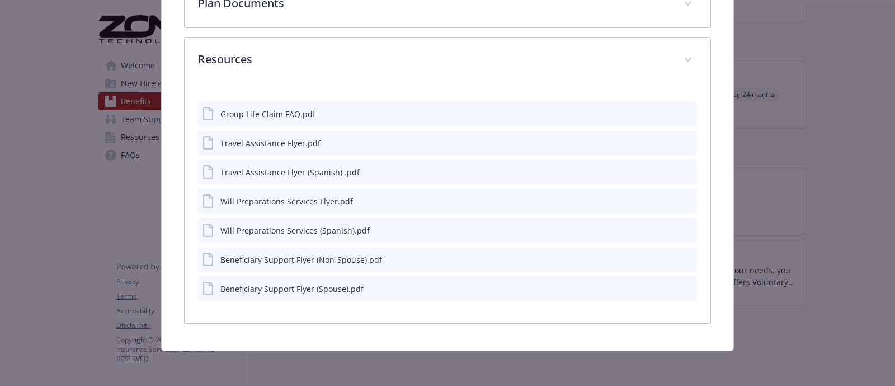
click at [682, 141] on icon "preview file" at bounding box center [687, 142] width 10 height 8
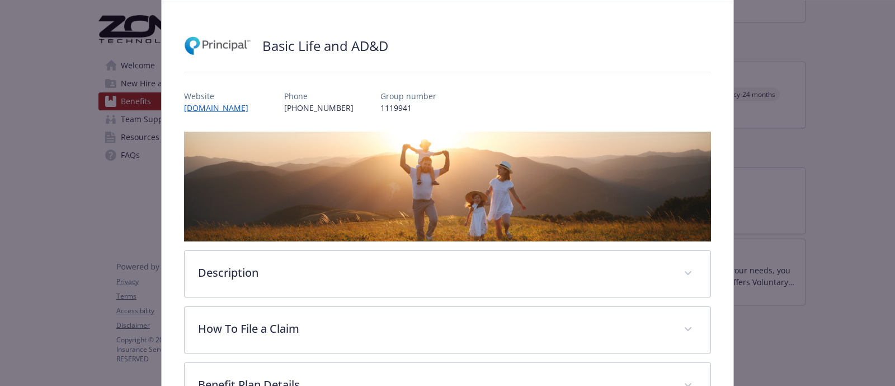
scroll to position [0, 0]
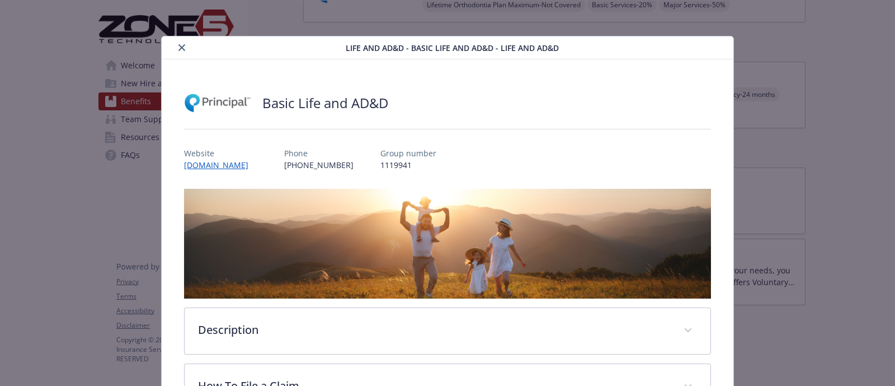
click at [179, 49] on icon "close" at bounding box center [182, 47] width 7 height 7
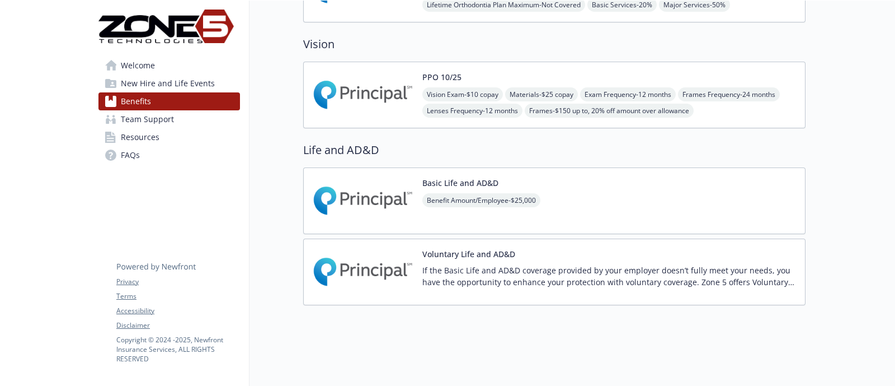
click at [389, 268] on img at bounding box center [363, 272] width 101 height 48
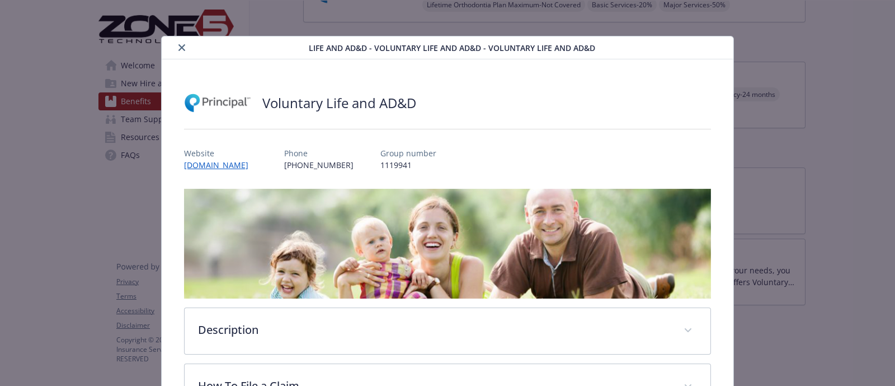
scroll to position [33, 0]
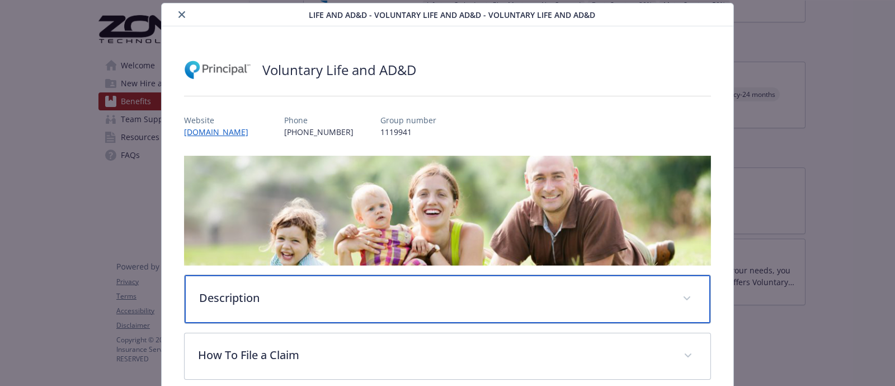
click at [236, 314] on div "Description" at bounding box center [448, 299] width 526 height 48
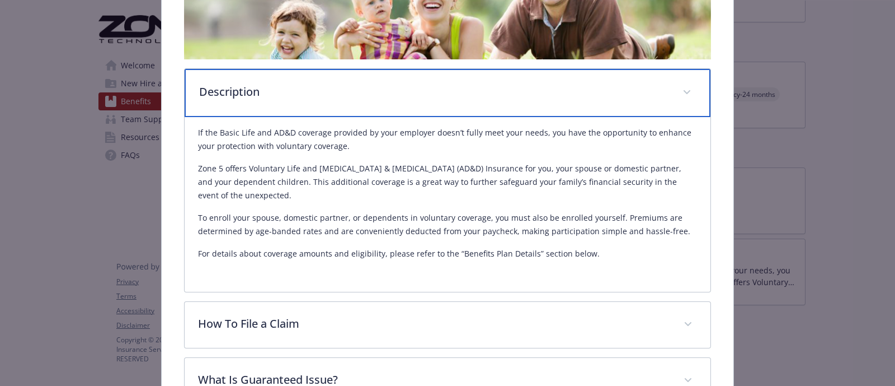
scroll to position [243, 0]
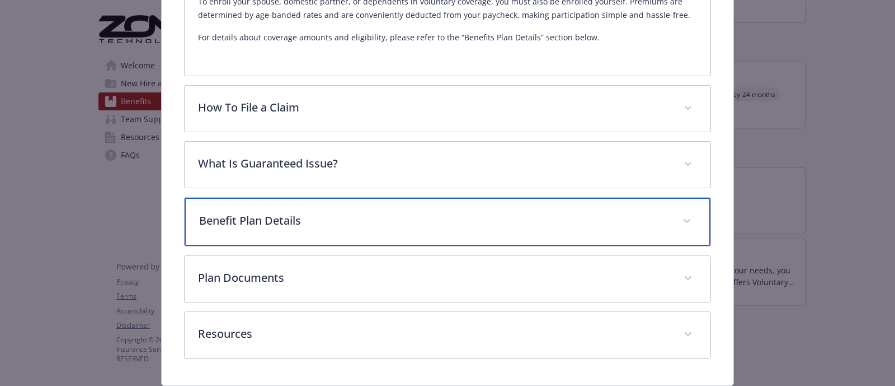
click at [303, 224] on p "Benefit Plan Details" at bounding box center [434, 220] width 470 height 17
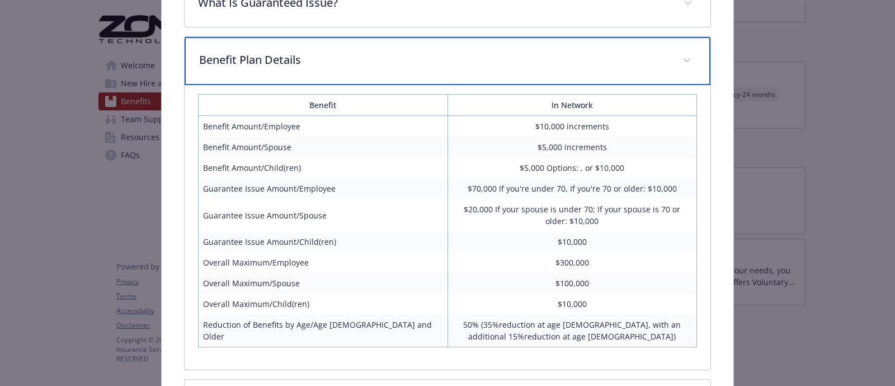
scroll to position [593, 0]
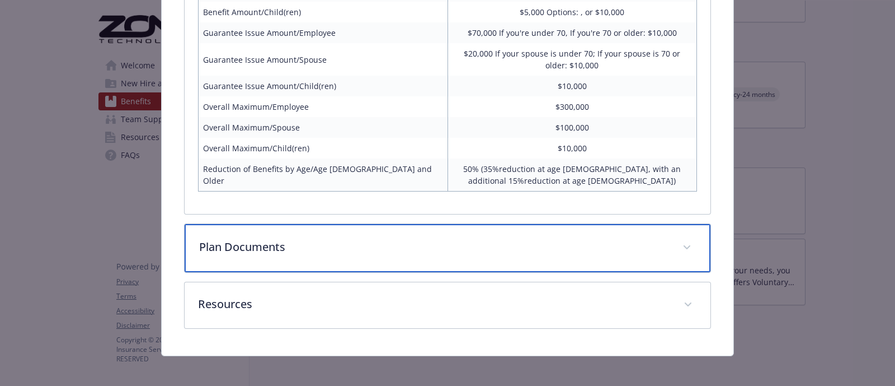
click at [336, 248] on p "Plan Documents" at bounding box center [434, 246] width 470 height 17
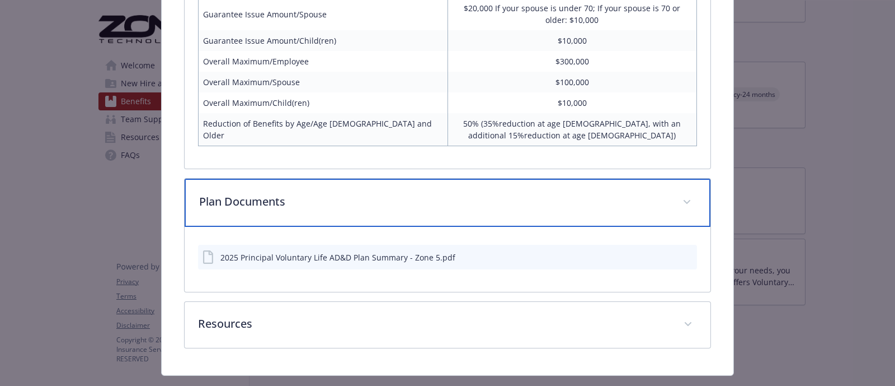
scroll to position [834, 0]
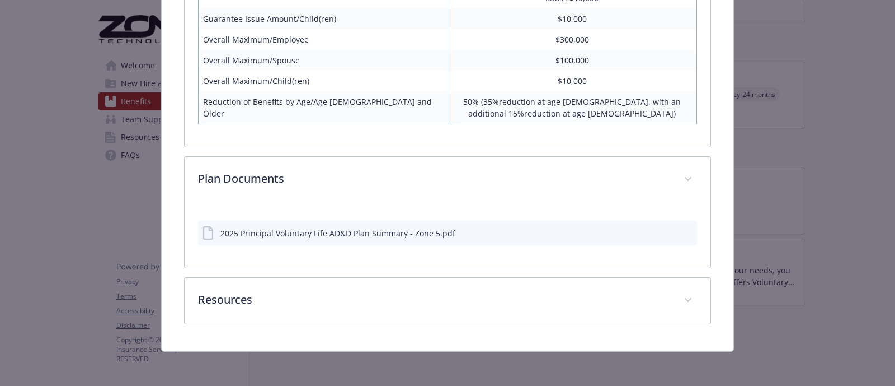
click at [682, 231] on icon "preview file" at bounding box center [687, 232] width 10 height 8
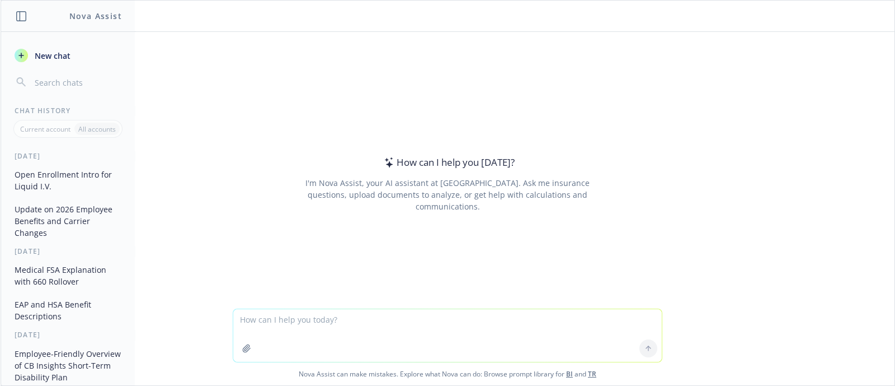
click at [378, 321] on textarea at bounding box center [447, 335] width 429 height 53
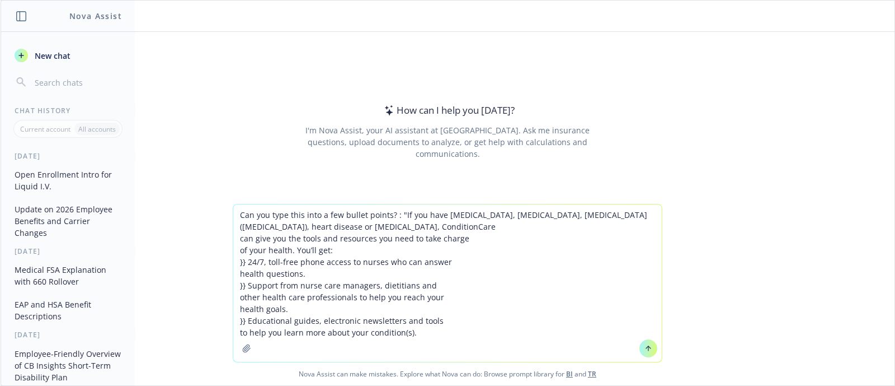
type textarea "Can you type this into a few bullet points? : "If you have [MEDICAL_DATA], [MED…"
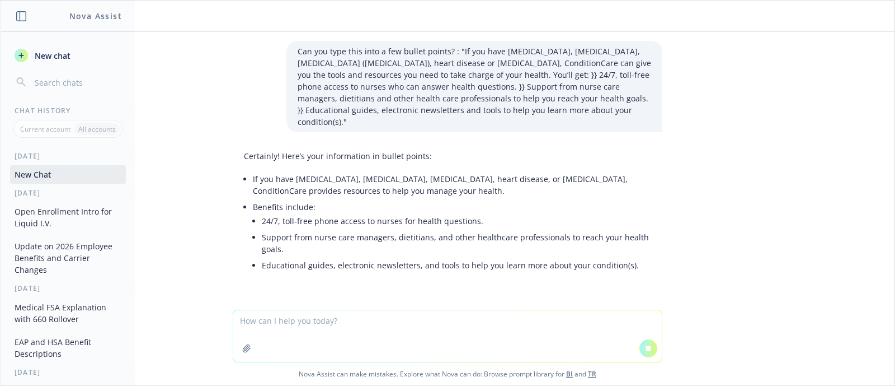
scroll to position [5, 0]
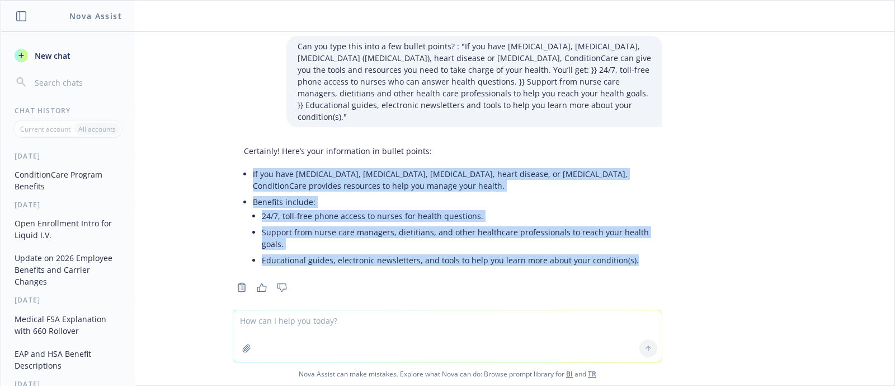
drag, startPoint x: 243, startPoint y: 163, endPoint x: 640, endPoint y: 250, distance: 406.6
click at [630, 250] on ul "If you have asthma, diabetes, COPD, heart disease, or heart failure, ConditionC…" at bounding box center [452, 218] width 398 height 105
copy ul "If you have asthma, diabetes, COPD, heart disease, or heart failure, ConditionC…"
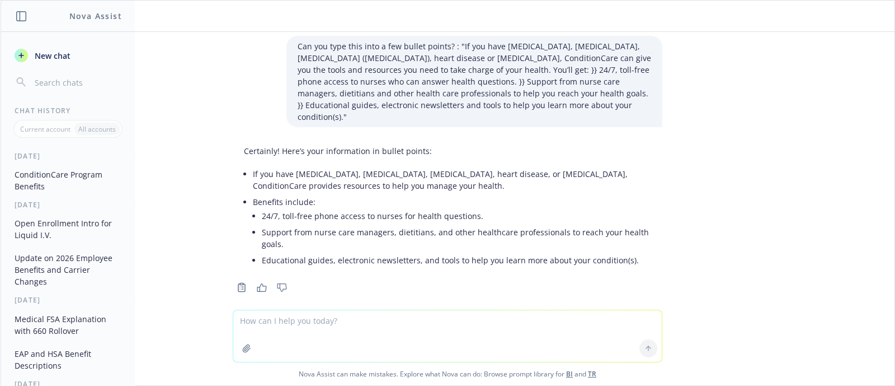
click at [452, 321] on textarea at bounding box center [447, 335] width 429 height 51
paste textarea "Whether it’s 3 a.m. or a lazy Sunday afternoon, you can talk to a registered nu…"
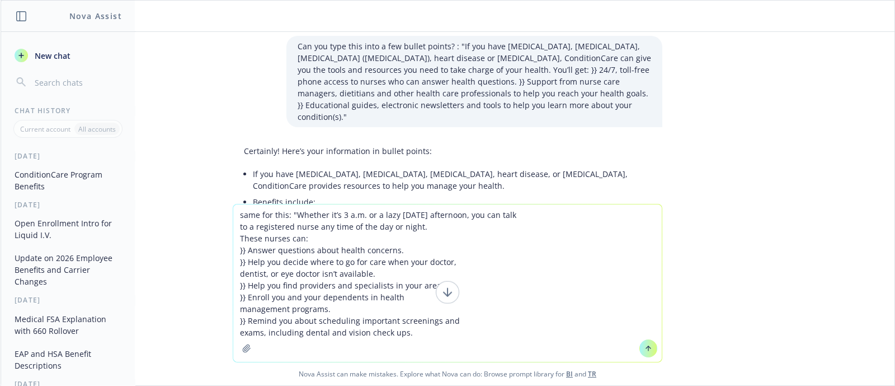
type textarea "same for this: "Whether it’s 3 a.m. or a lazy Sunday afternoon, you can talk to…"
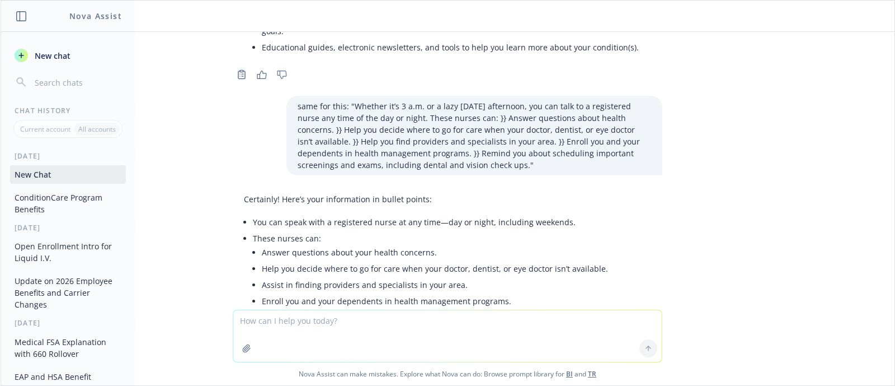
scroll to position [274, 0]
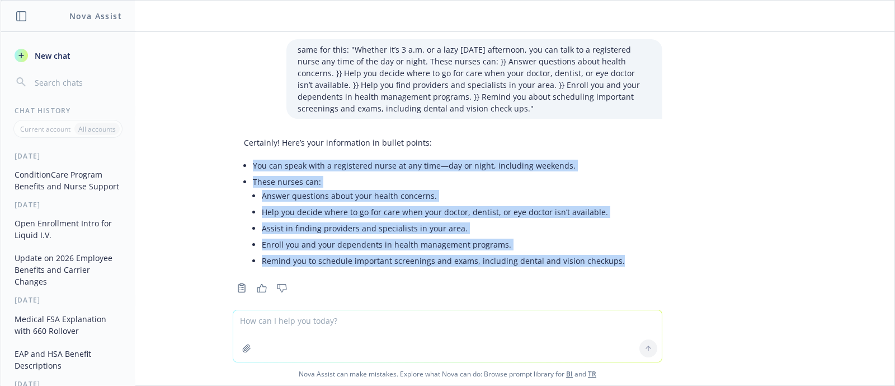
drag, startPoint x: 614, startPoint y: 247, endPoint x: 242, endPoint y: 155, distance: 383.4
click at [242, 155] on div "Certainly! Here’s your information in bullet points: You can speak with a regis…" at bounding box center [448, 203] width 430 height 143
copy ul "You can speak with a registered nurse at any time—day or night, including weeke…"
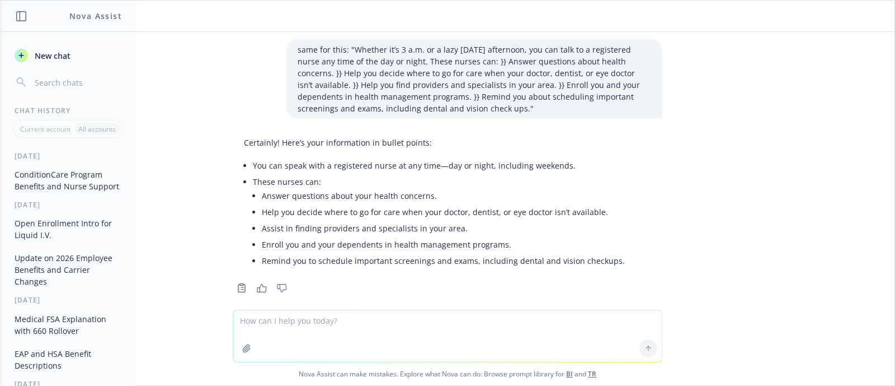
click at [501, 330] on textarea at bounding box center [447, 335] width 429 height 51
paste textarea "Having a baby is an exciting time! Future Moms can help you have a healthy preg…"
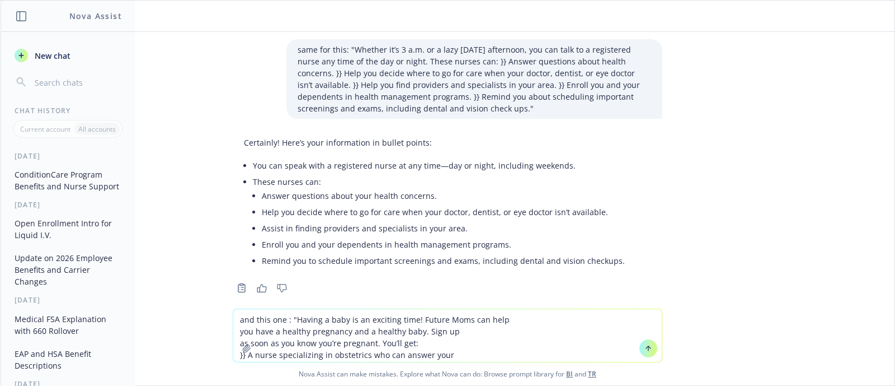
type textarea "and this one : "Having a baby is an exciting time! Future Moms can help you hav…"
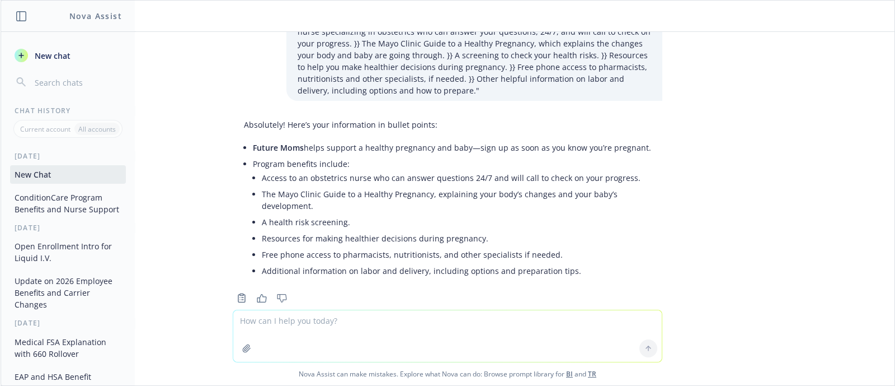
scroll to position [596, 0]
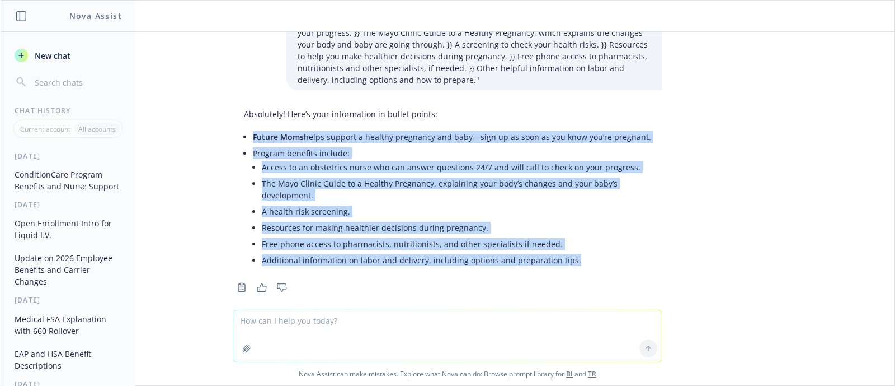
drag, startPoint x: 559, startPoint y: 249, endPoint x: 242, endPoint y: 130, distance: 337.9
click at [253, 130] on ul "Future Moms helps support a healthy pregnancy and baby—sign up as soon as you k…" at bounding box center [452, 200] width 398 height 142
copy ul "Future Moms helps support a healthy pregnancy and baby—sign up as soon as you k…"
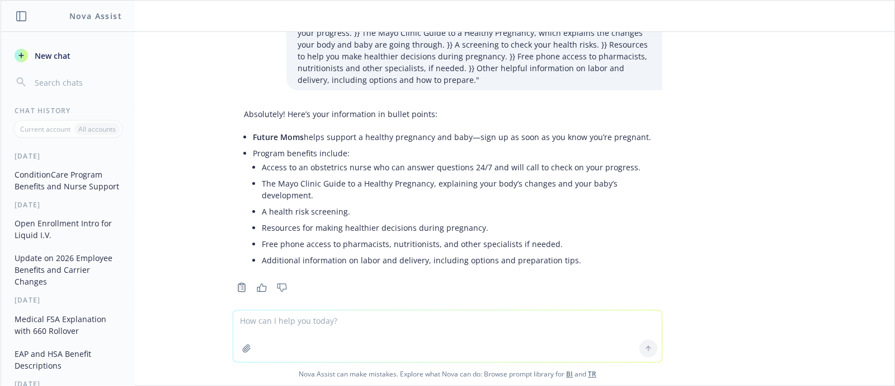
click at [527, 315] on textarea at bounding box center [447, 335] width 429 height 51
type textarea "what is ad&d"
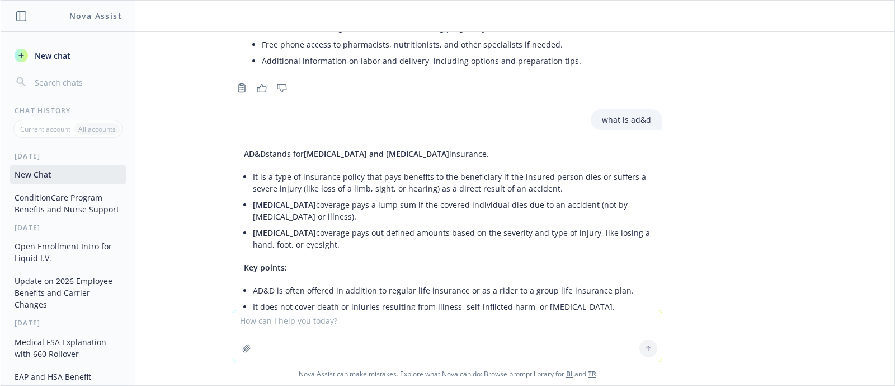
scroll to position [875, 0]
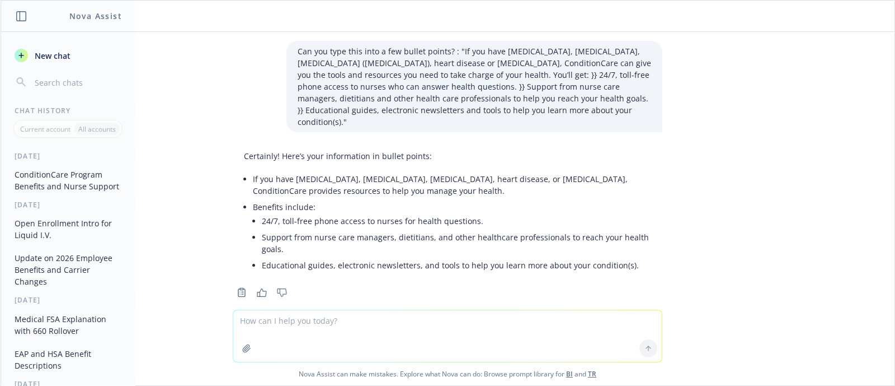
click at [453, 325] on textarea at bounding box center [447, 335] width 429 height 51
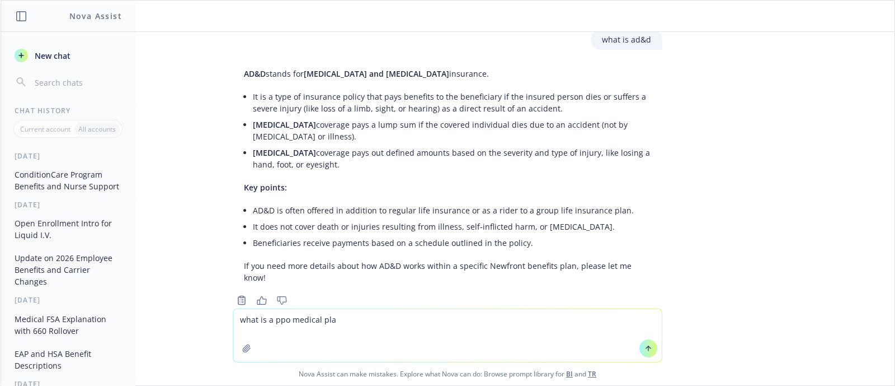
type textarea "what is a ppo medical plan"
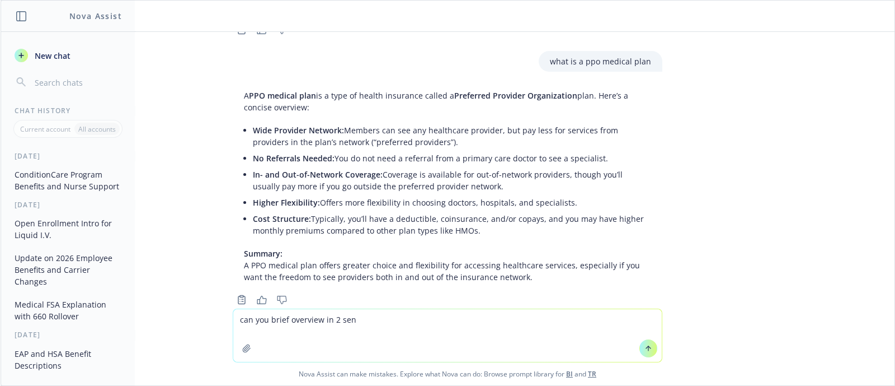
scroll to position [1147, 0]
type textarea "can you brief overview in 2 sentences"
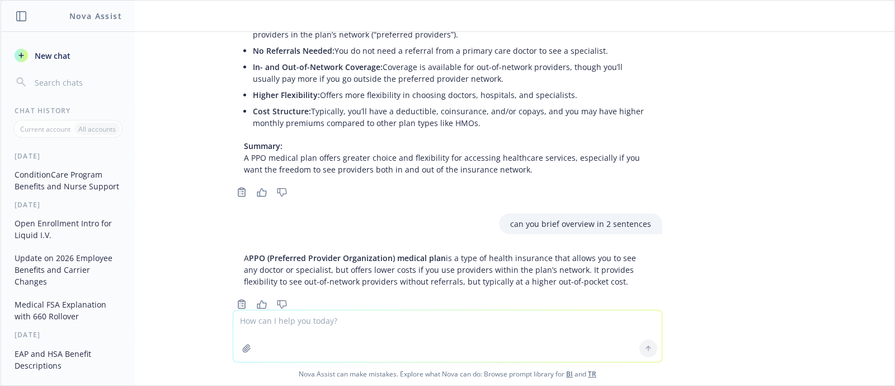
scroll to position [1257, 0]
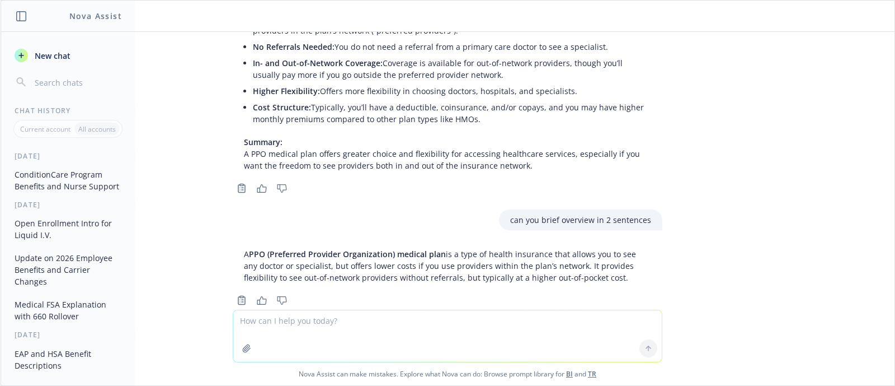
drag, startPoint x: 233, startPoint y: 229, endPoint x: 593, endPoint y: 258, distance: 360.4
click at [593, 258] on p "A PPO (Preferred Provider Organization) medical plan is a type of health insura…" at bounding box center [447, 265] width 407 height 35
copy p "A PPO (Preferred Provider Organization) medical plan is a type of health insura…"
drag, startPoint x: 541, startPoint y: 259, endPoint x: 556, endPoint y: 259, distance: 15.7
click at [541, 259] on div "A PPO (Preferred Provider Organization) medical plan is a type of health insura…" at bounding box center [448, 265] width 430 height 44
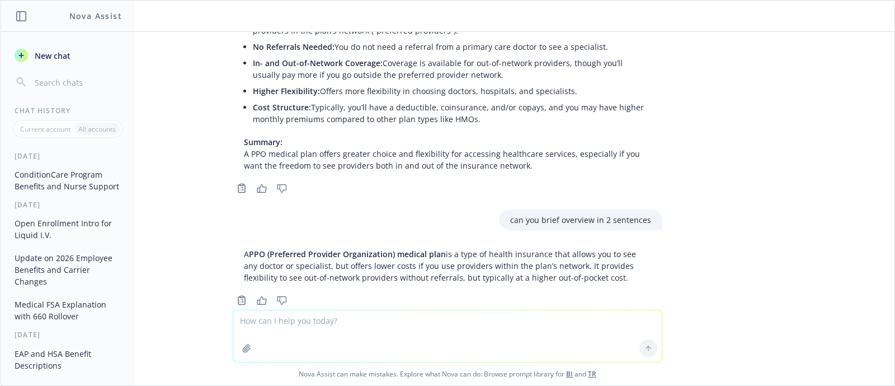
drag, startPoint x: 565, startPoint y: 256, endPoint x: 182, endPoint y: 227, distance: 383.9
click at [182, 227] on div "Can you type this into a few bullet points? : "If you have [MEDICAL_DATA], [MED…" at bounding box center [448, 171] width 894 height 278
copy p "A PPO (Preferred Provider Organization) medical plan is a type of health insura…"
